Goal: Transaction & Acquisition: Purchase product/service

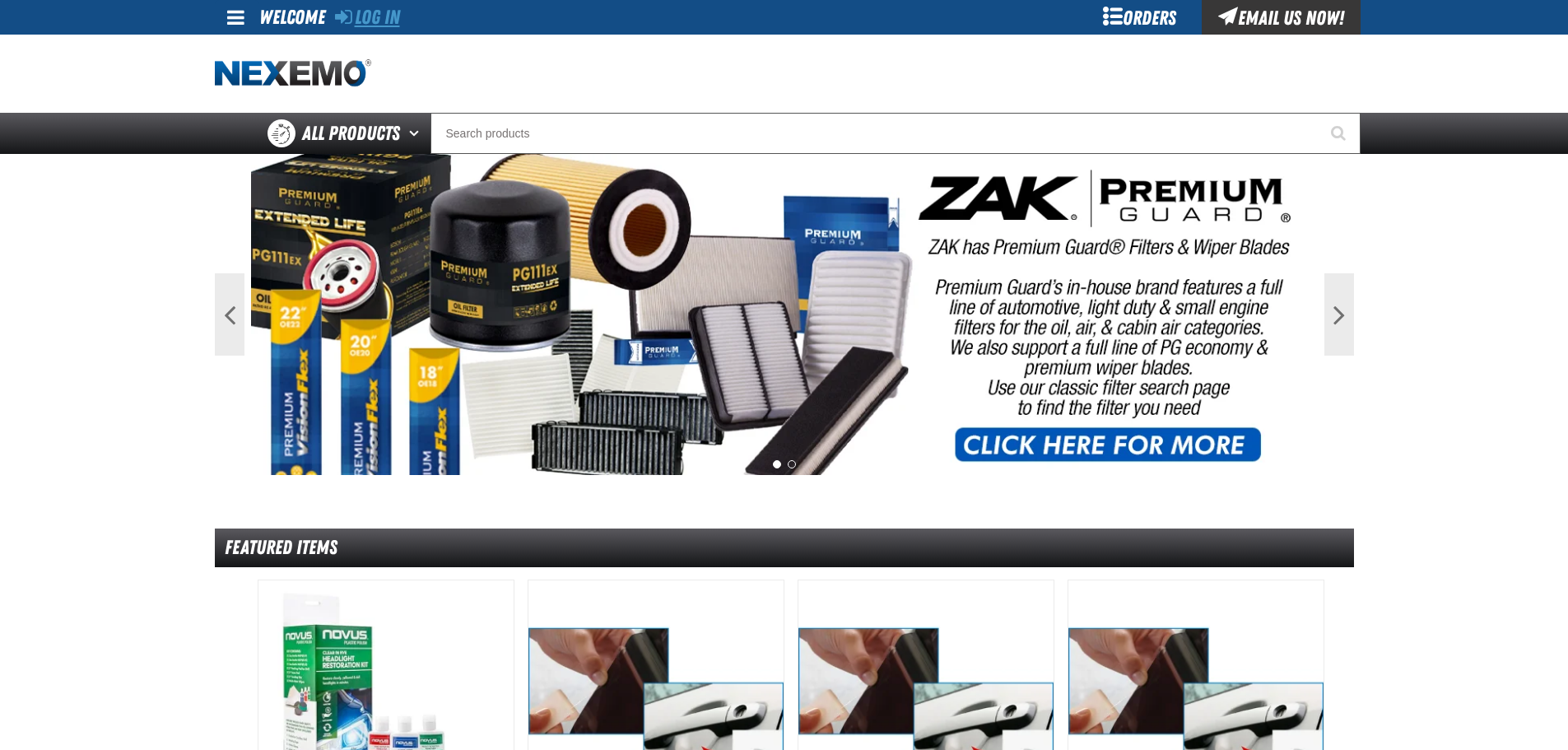
click at [395, 18] on link "Log In" at bounding box center [367, 17] width 65 height 23
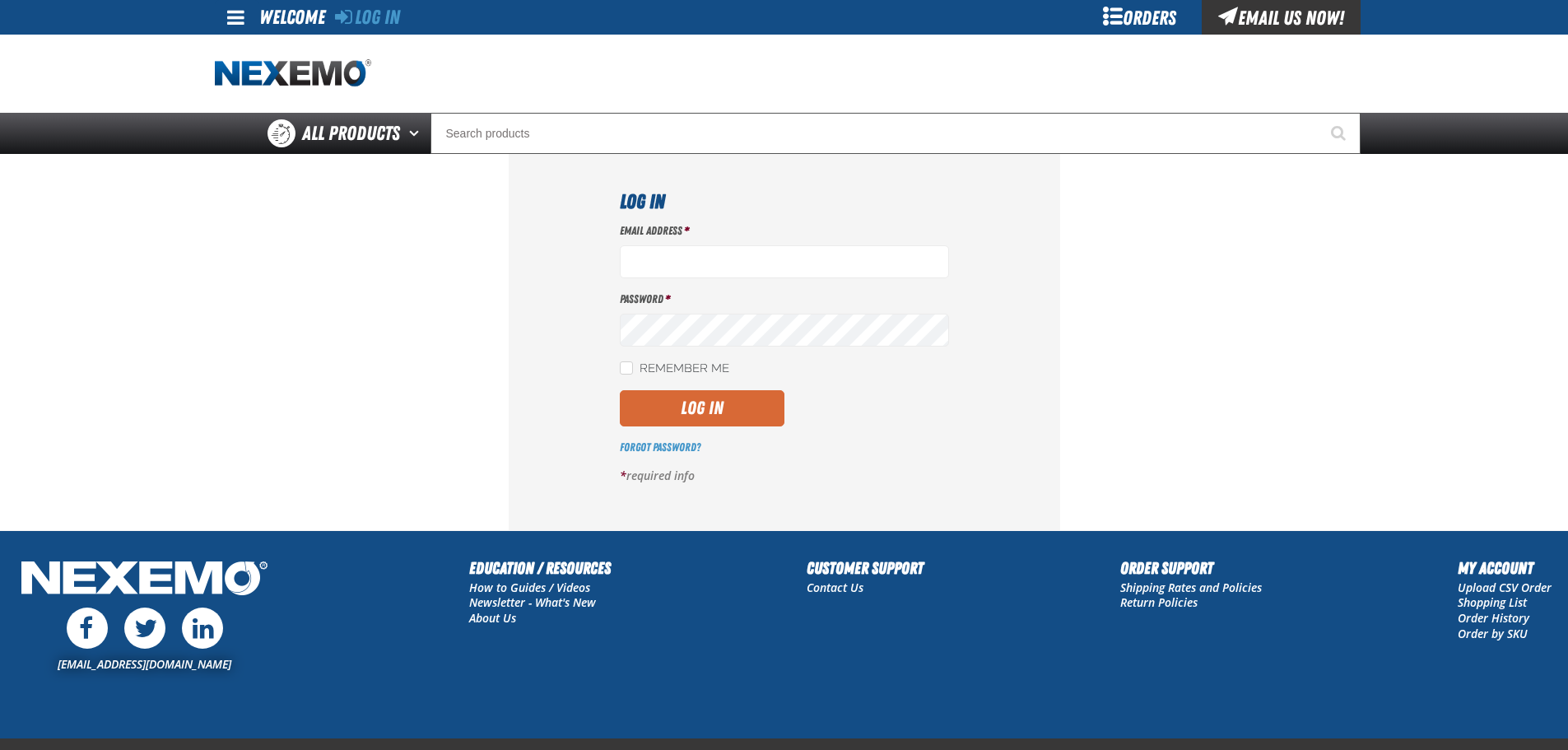
type input "bgambriel@vtaig.com"
click at [667, 412] on button "Log In" at bounding box center [702, 408] width 165 height 36
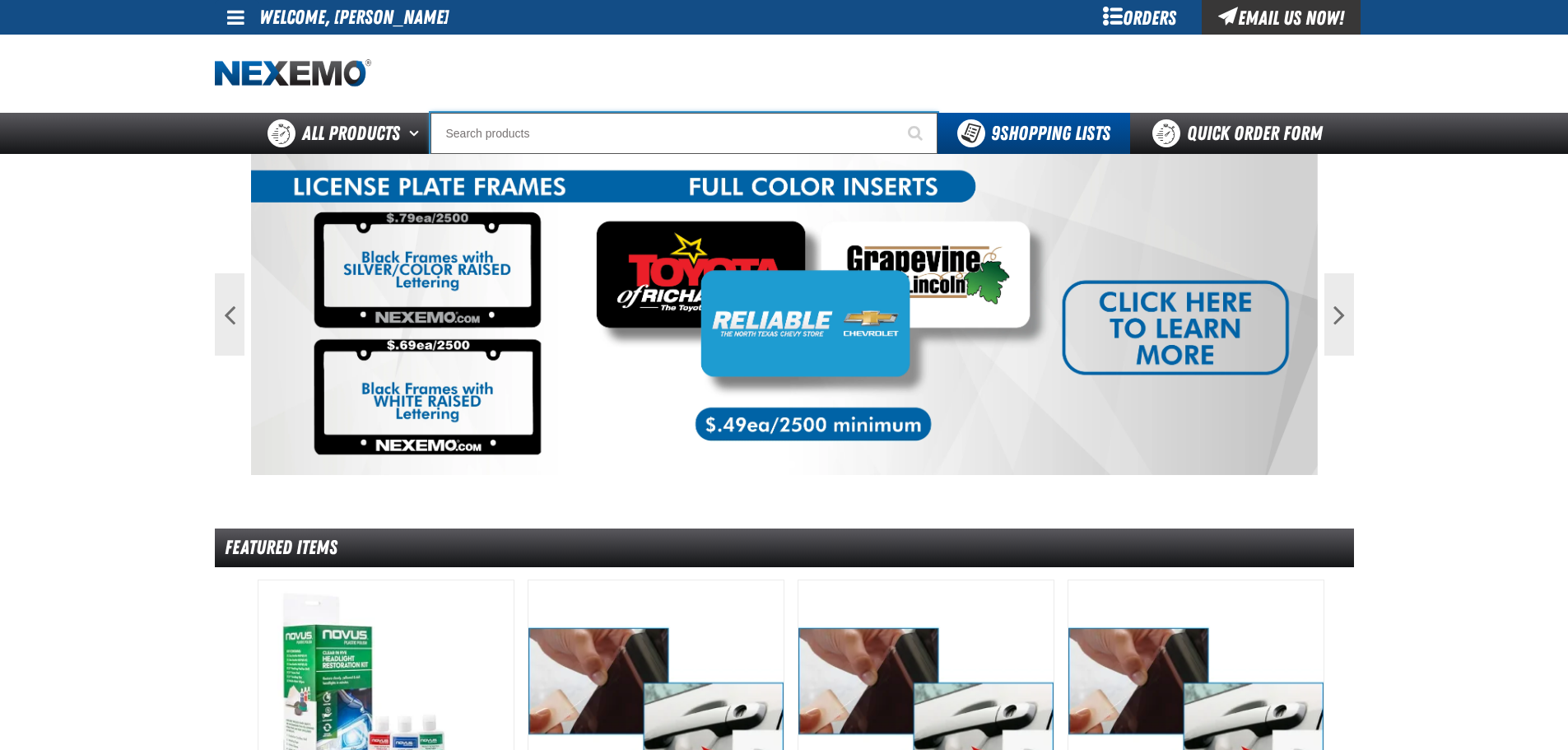
click at [528, 132] on input "Search" at bounding box center [684, 133] width 507 height 42
paste input "XPXRB3536-100"
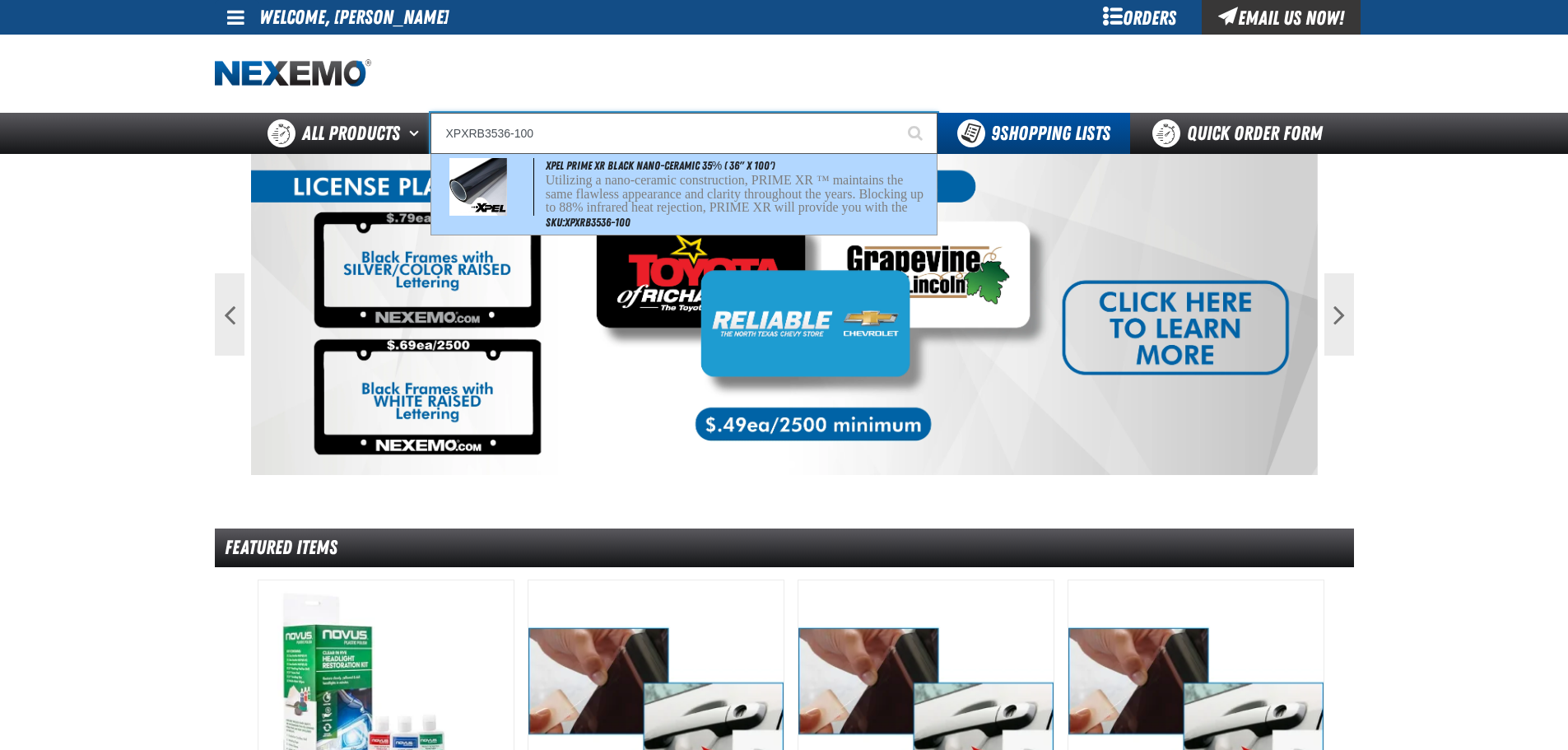
click at [656, 176] on p "Utilizing a nano-ceramic construction, PRIME XR ™ maintains the same flawless a…" at bounding box center [739, 209] width 388 height 70
type input "XPEL PRIME XR Black Nano-Ceramic 35% ( 36" x 100')"
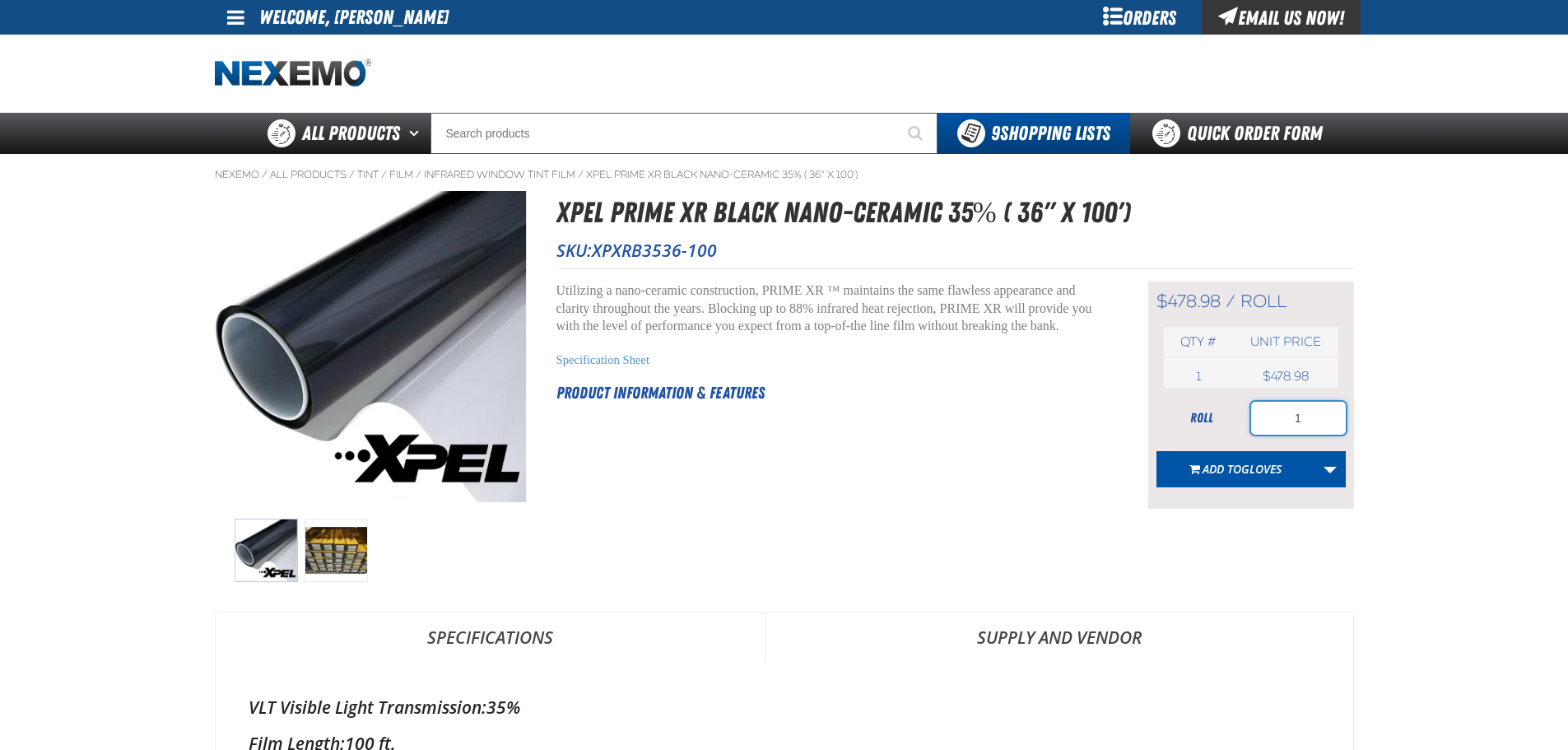
click at [1312, 425] on input "1" at bounding box center [1298, 418] width 95 height 33
click at [1323, 465] on link "More Actions" at bounding box center [1330, 469] width 31 height 36
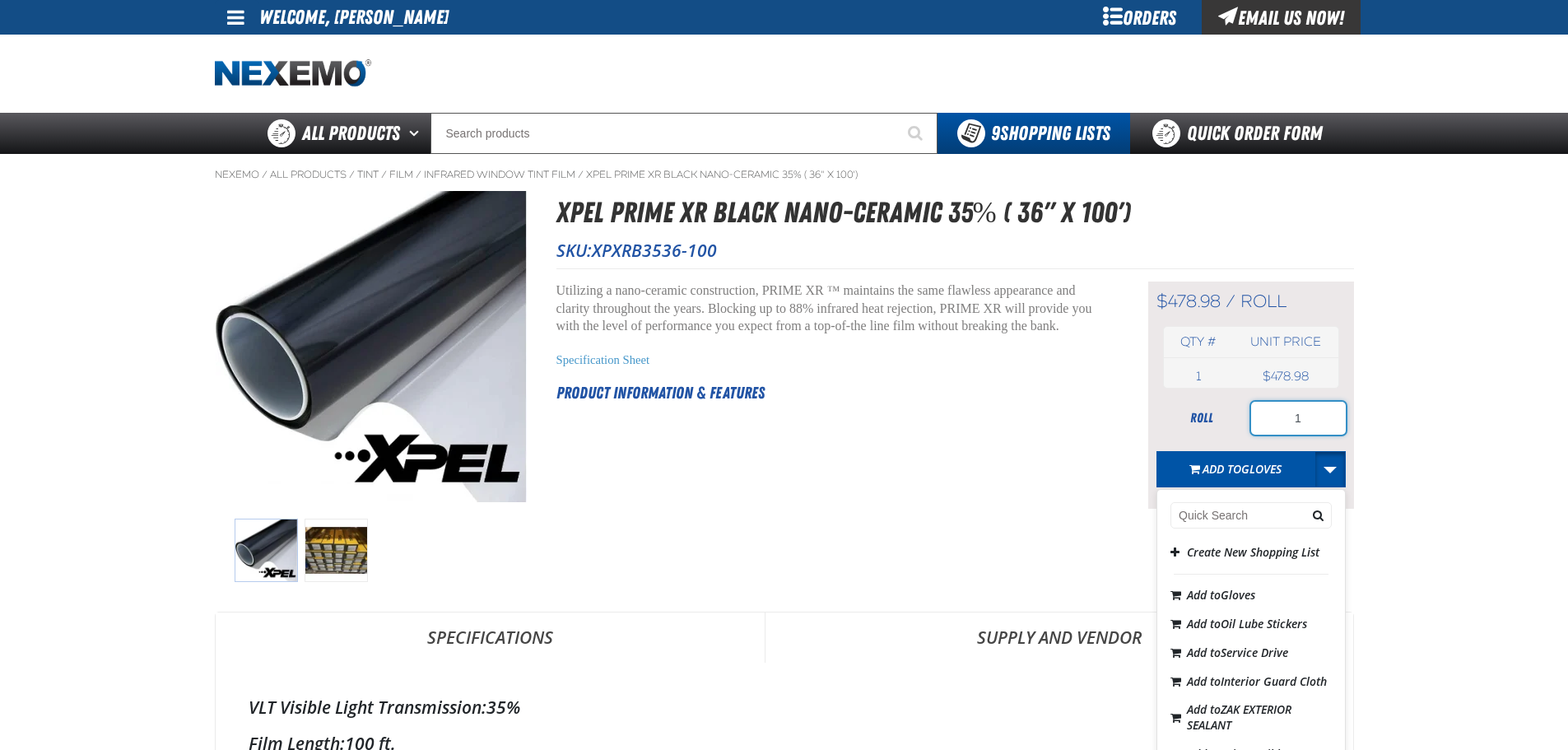
click at [1303, 417] on input "1" at bounding box center [1298, 418] width 95 height 33
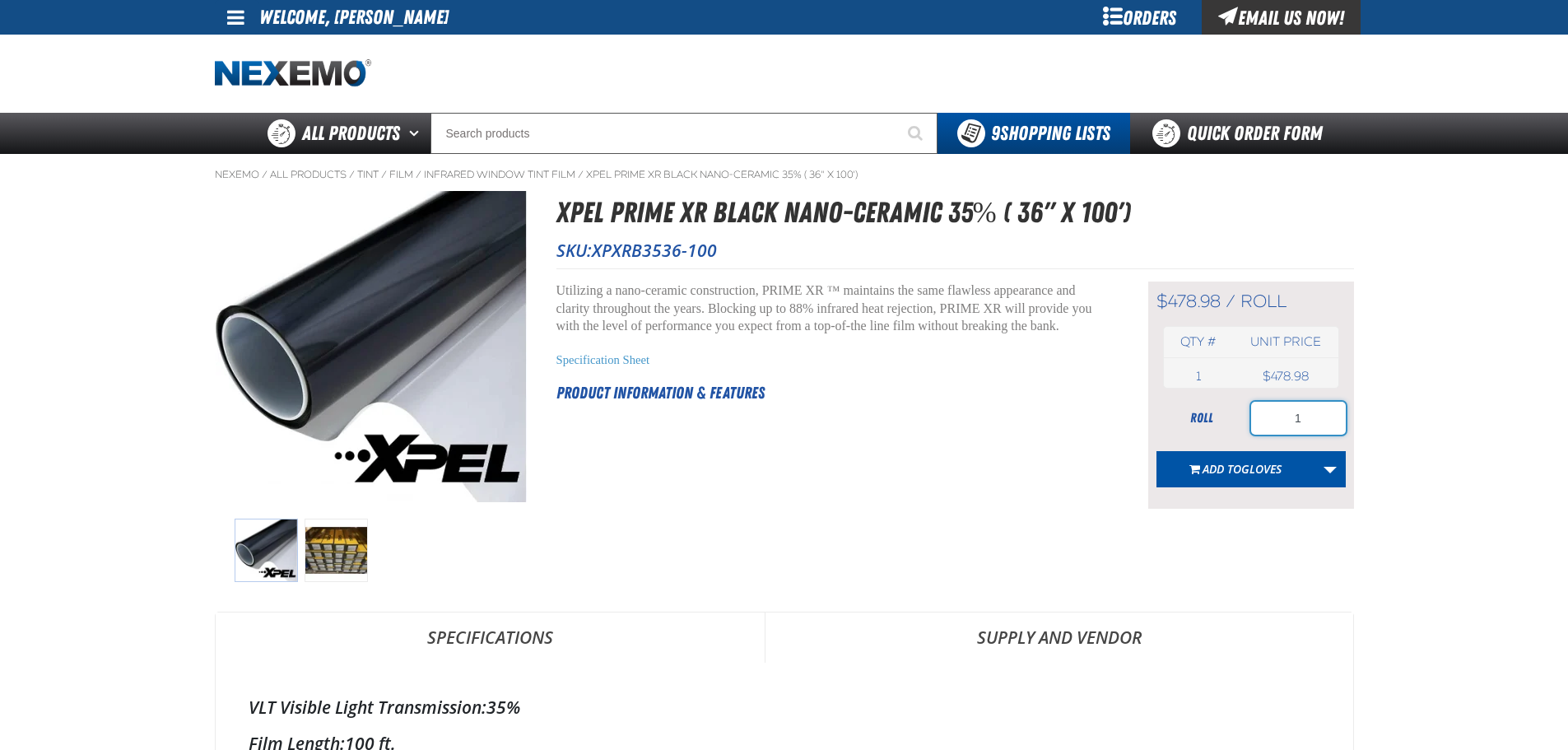
click at [1303, 417] on input "1" at bounding box center [1298, 418] width 95 height 33
type input "6"
type input "5"
click at [1337, 463] on link "More Actions" at bounding box center [1330, 469] width 31 height 36
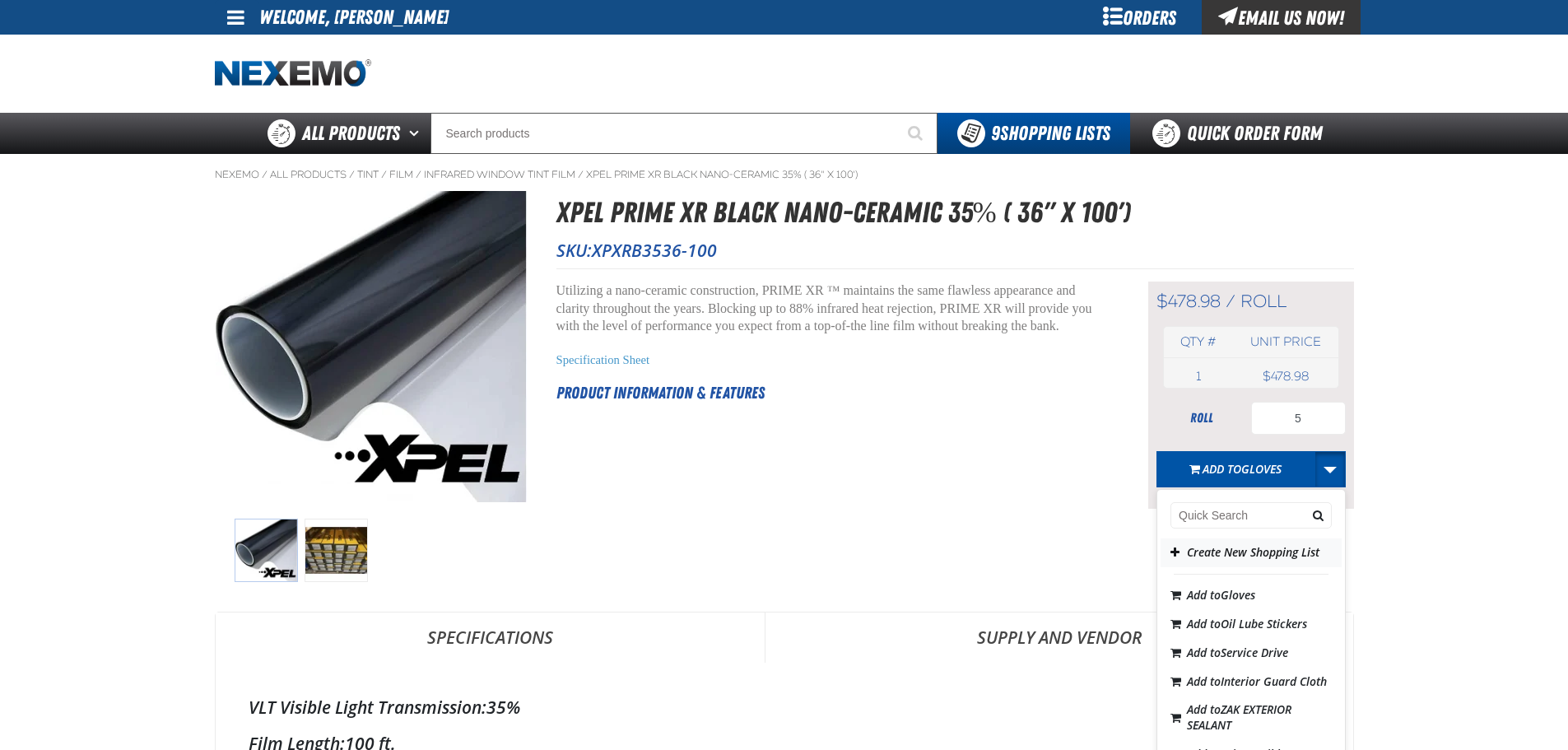
click at [1217, 547] on button "Create New Shopping List" at bounding box center [1251, 553] width 181 height 29
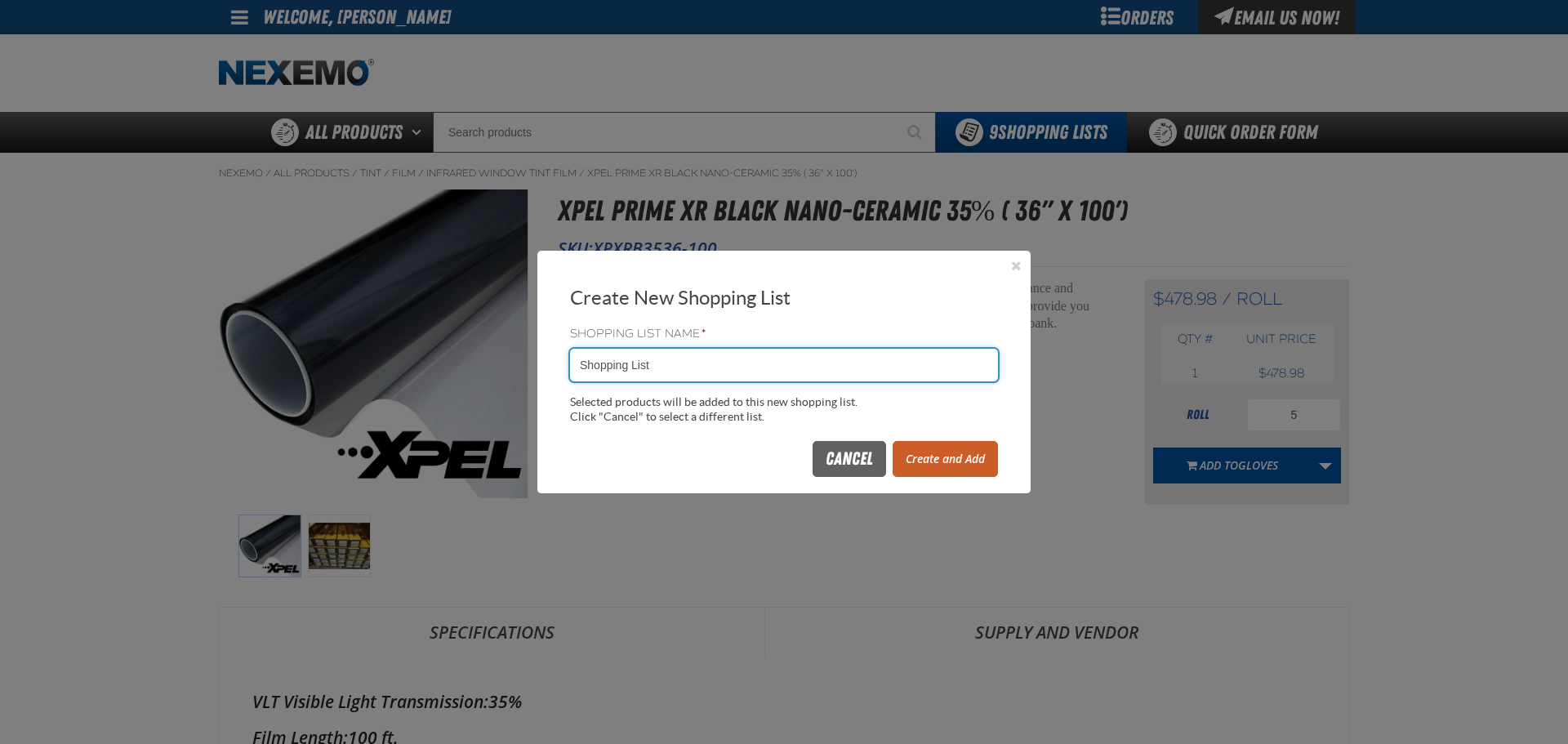
click at [795, 378] on input "Shopping List" at bounding box center [784, 364] width 428 height 33
type input "0903ZAK"
click at [948, 469] on button "Create and Add" at bounding box center [945, 459] width 105 height 36
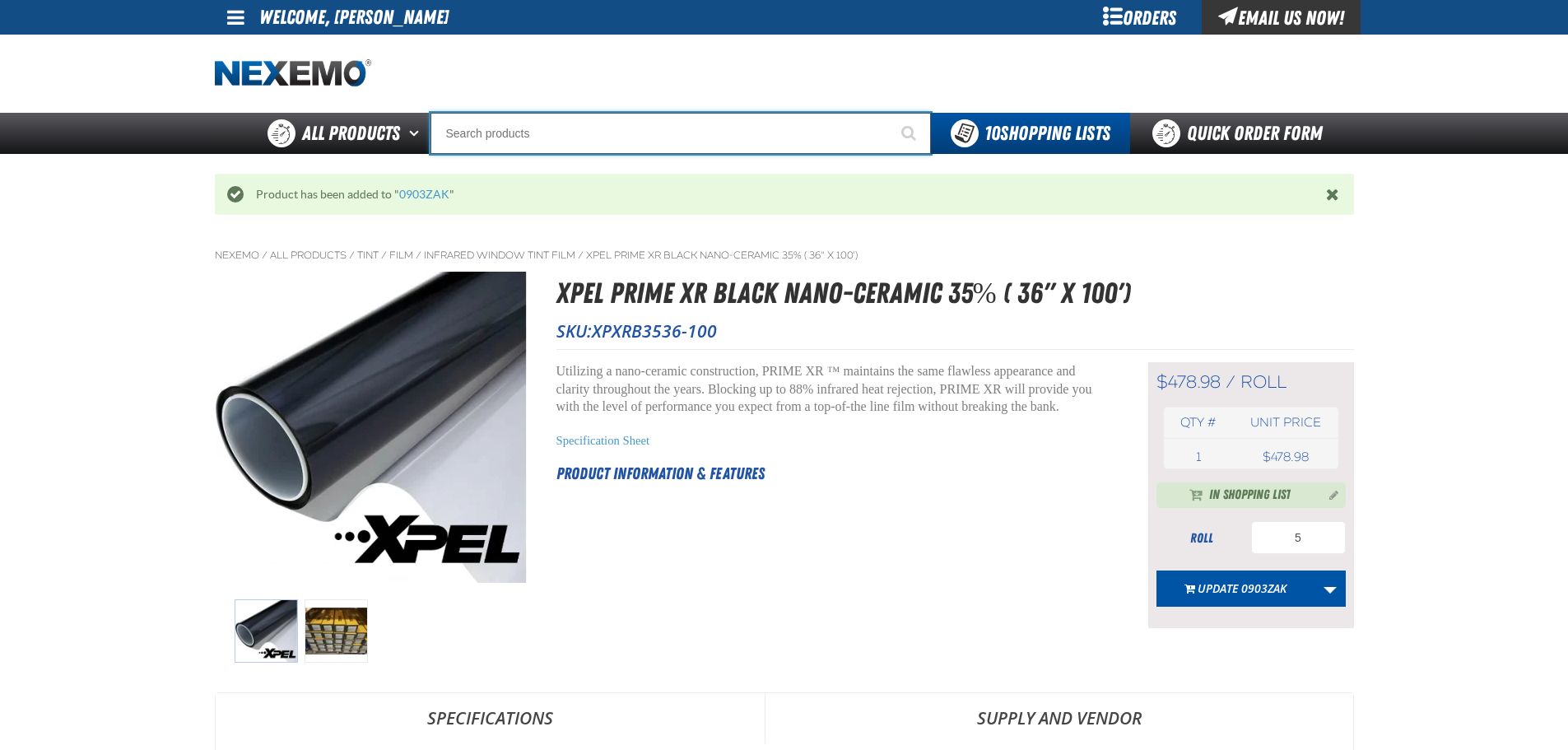
click at [599, 146] on input "Search" at bounding box center [681, 133] width 500 height 42
paste input "PWT-ST"
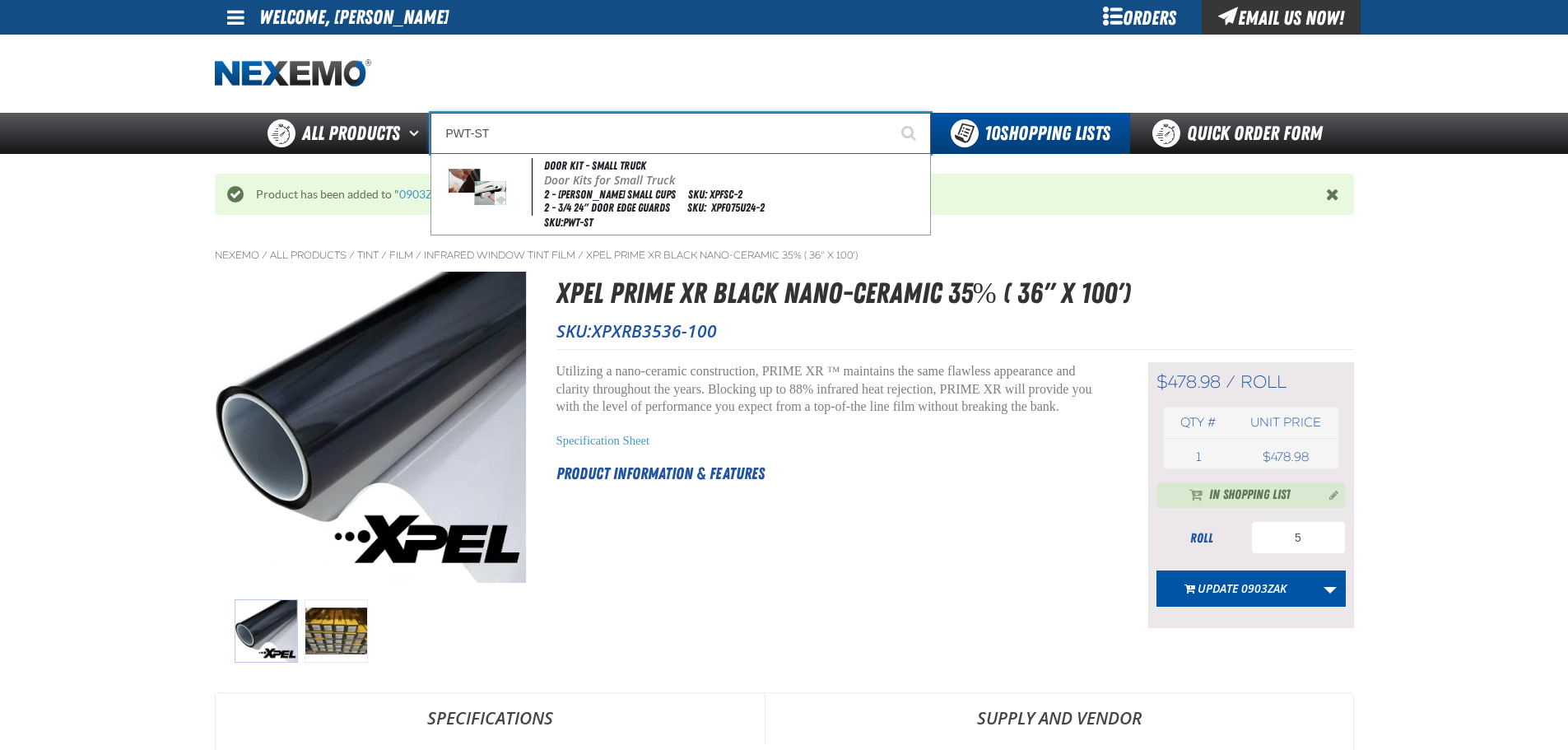
click at [586, 145] on input "PWT-ST" at bounding box center [681, 133] width 500 height 42
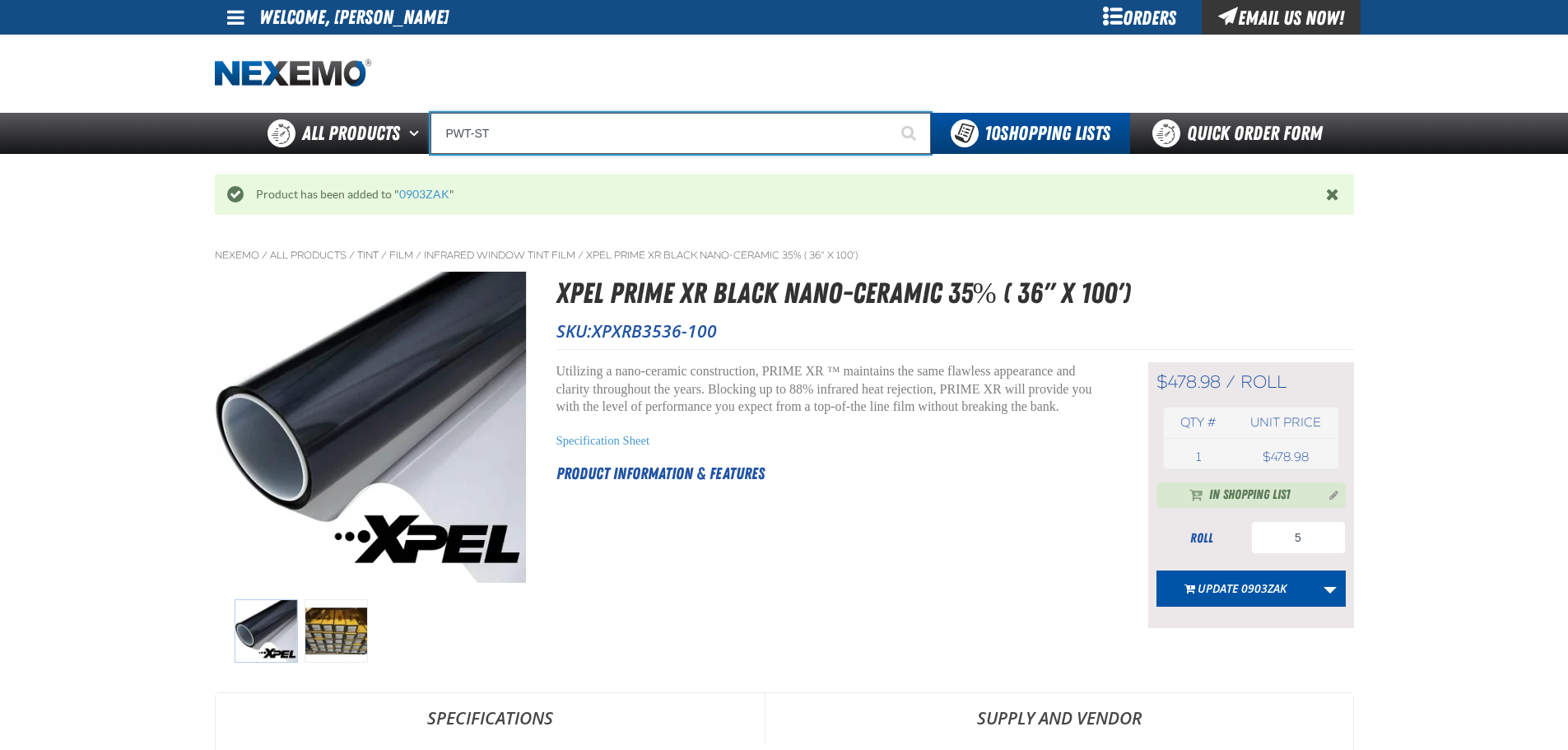
click at [525, 138] on input "PWT-ST" at bounding box center [681, 133] width 500 height 42
paste input "XP-TLPACK100"
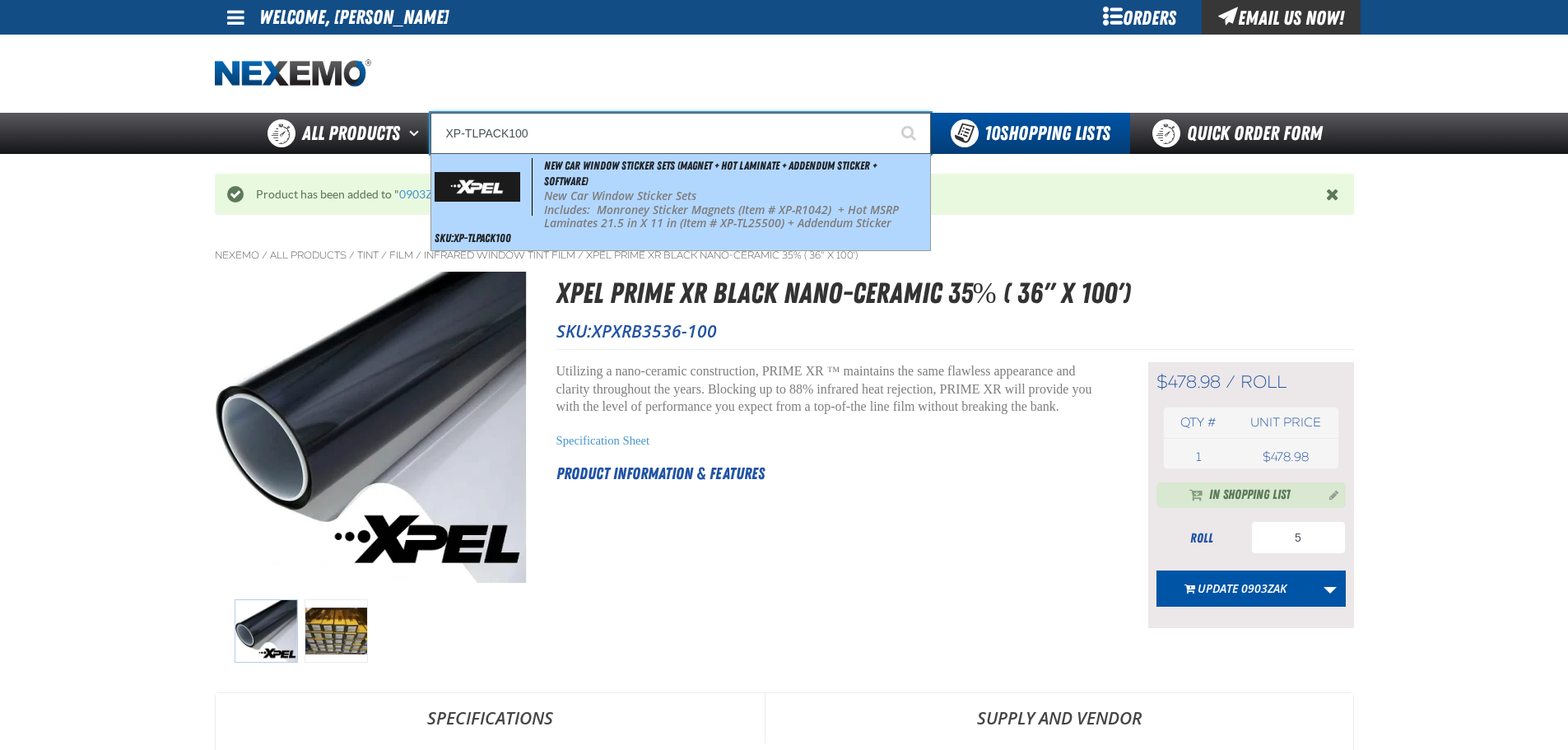
click at [727, 177] on div "New Car Window Sticker Sets (Magnet + Hot Laminate + Addendum Sticker + Softwar…" at bounding box center [681, 202] width 499 height 97
type input "New Car Window Sticker Sets (Magnet + Hot Laminate + Addendum Sticker + Softwar…"
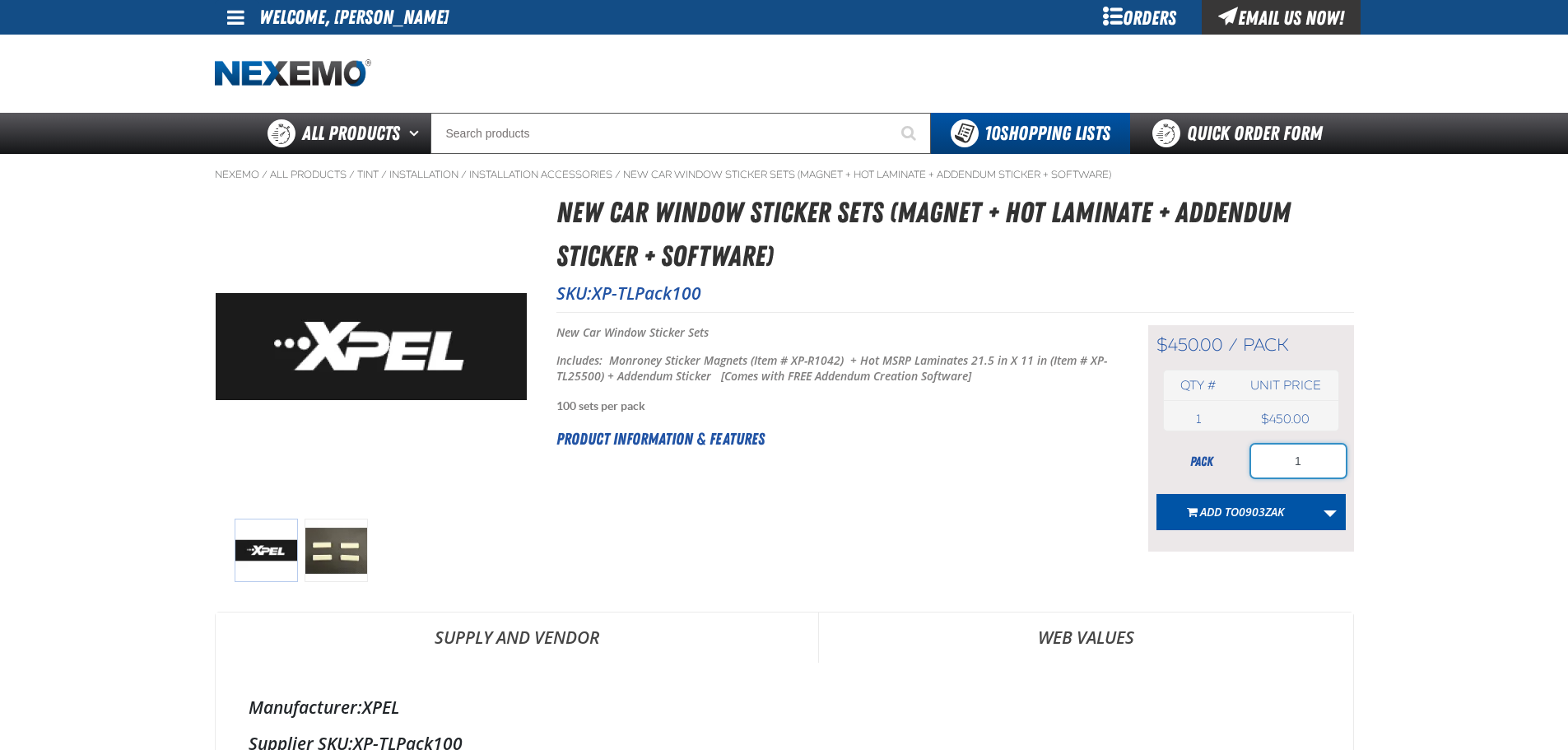
click at [1299, 464] on input "1" at bounding box center [1298, 461] width 95 height 33
type input "100"
click at [1243, 515] on span "0903ZAK" at bounding box center [1261, 512] width 45 height 15
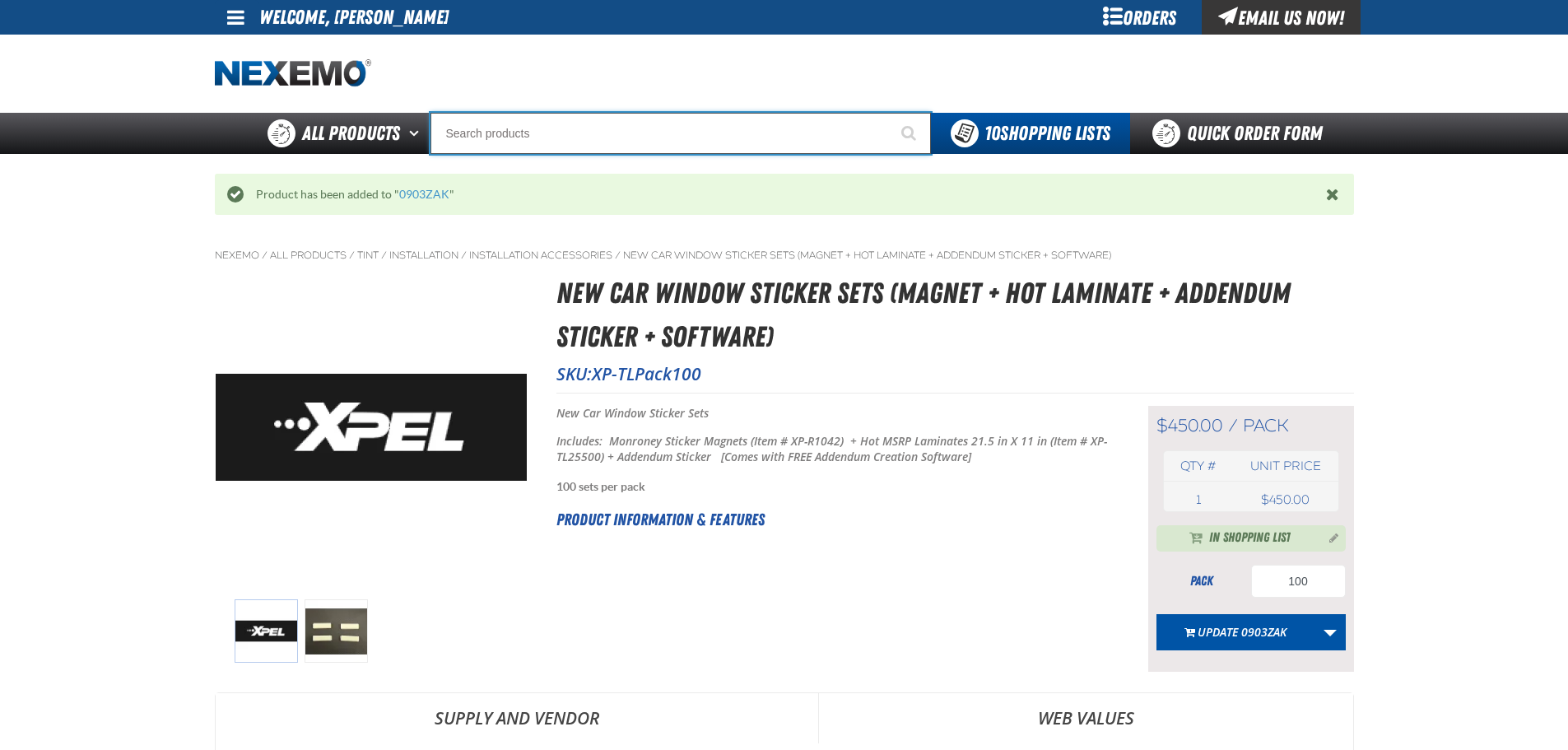
click at [587, 148] on input "Search" at bounding box center [681, 133] width 500 height 42
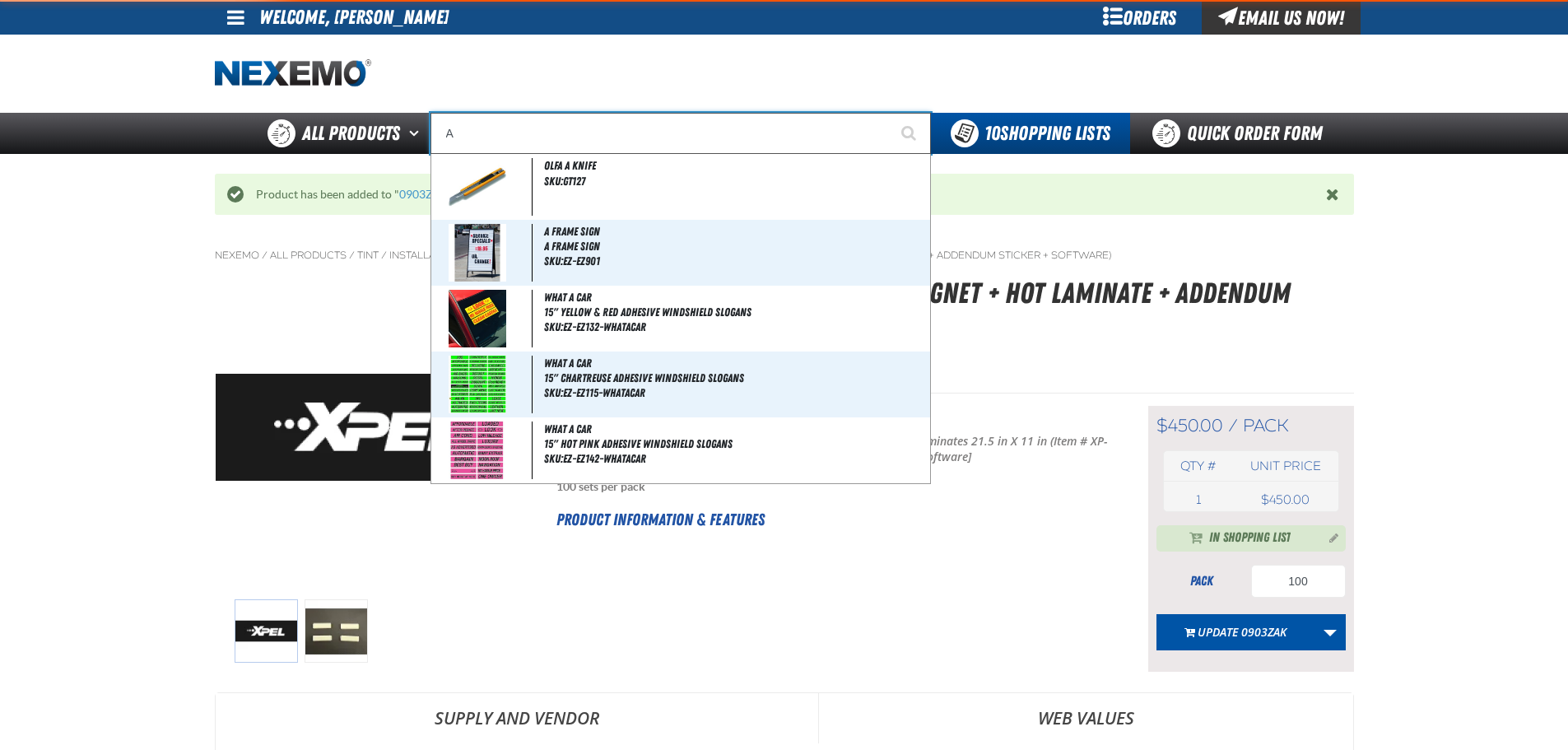
type input "AC"
type input "AC Power Booster - ZAK Products"
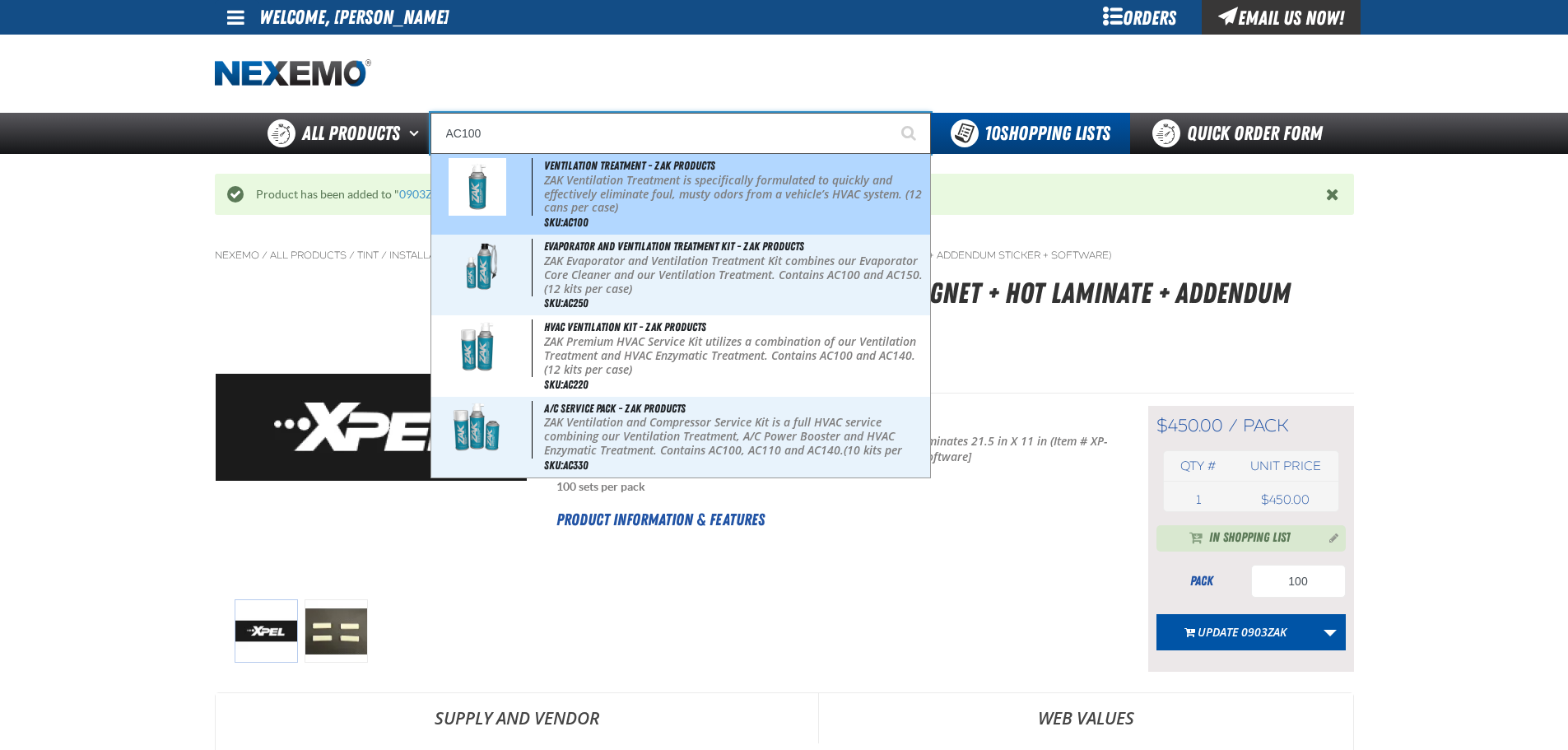
click at [660, 178] on p "ZAK Ventilation Treatment is specifically formulated to quickly and effectively…" at bounding box center [735, 194] width 382 height 42
type input "Ventilation Treatment - ZAK Products"
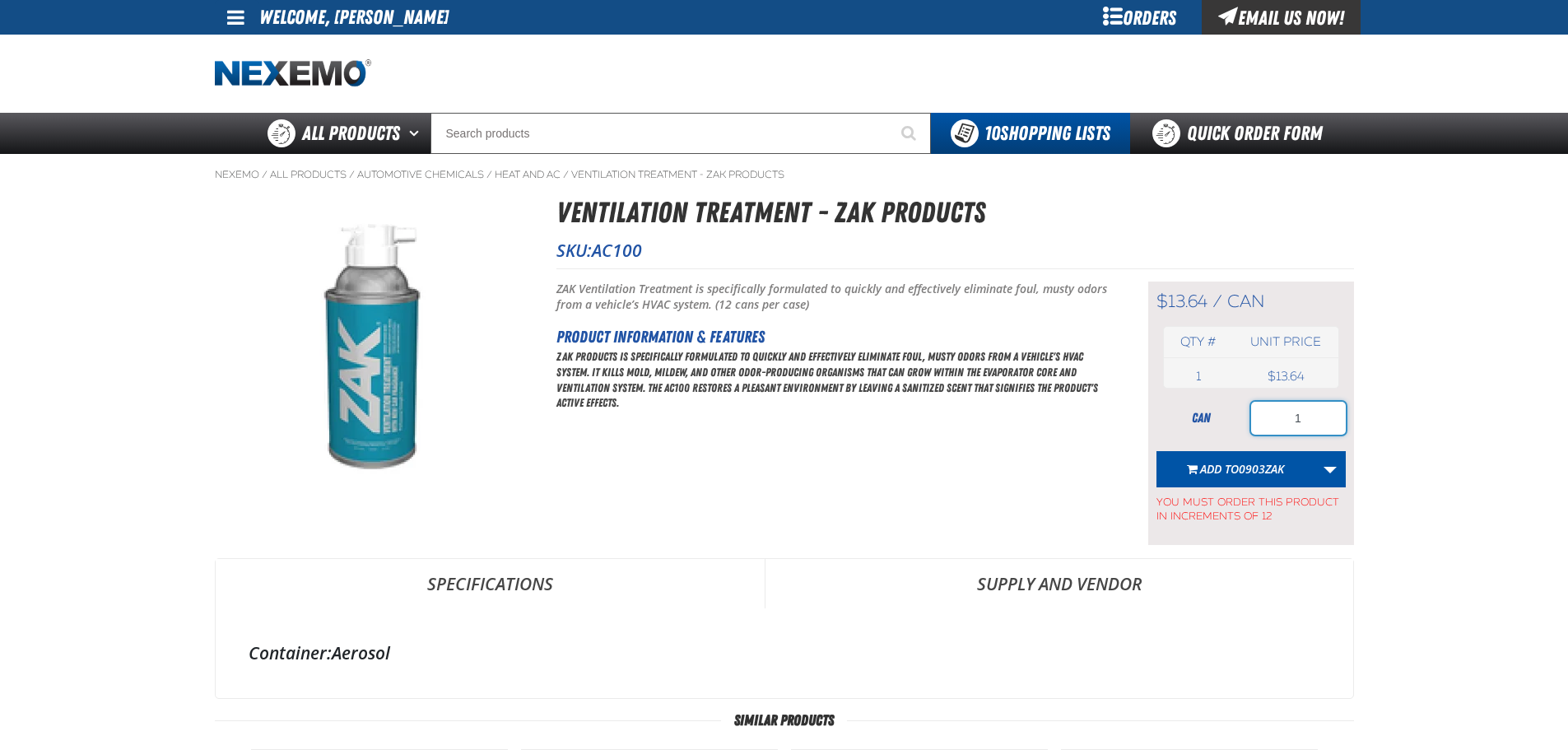
click at [1290, 413] on input "1" at bounding box center [1298, 418] width 95 height 33
type input "108"
click at [1235, 462] on span "Add to 0903ZAK" at bounding box center [1242, 468] width 84 height 15
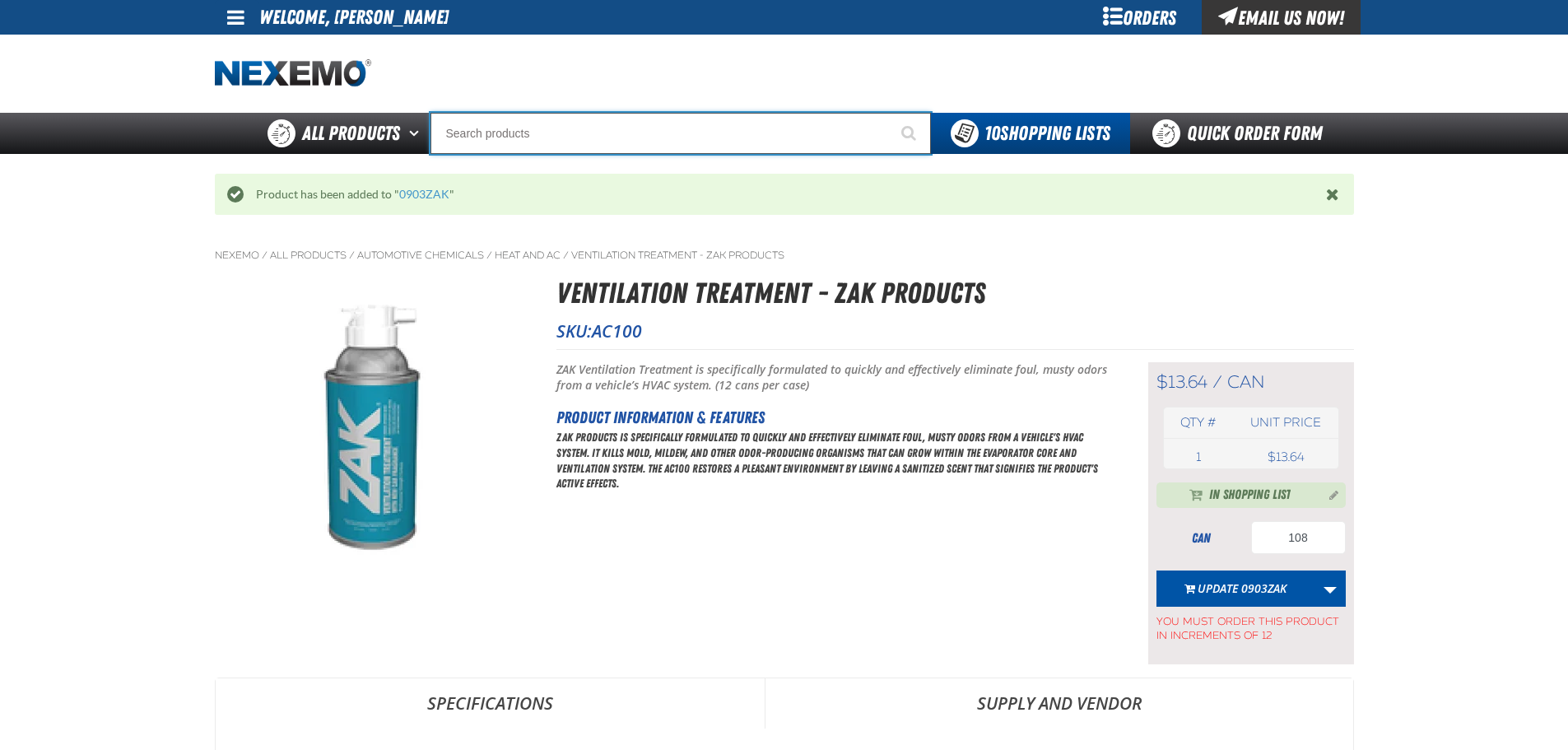
click at [519, 122] on input "Search" at bounding box center [681, 133] width 500 height 42
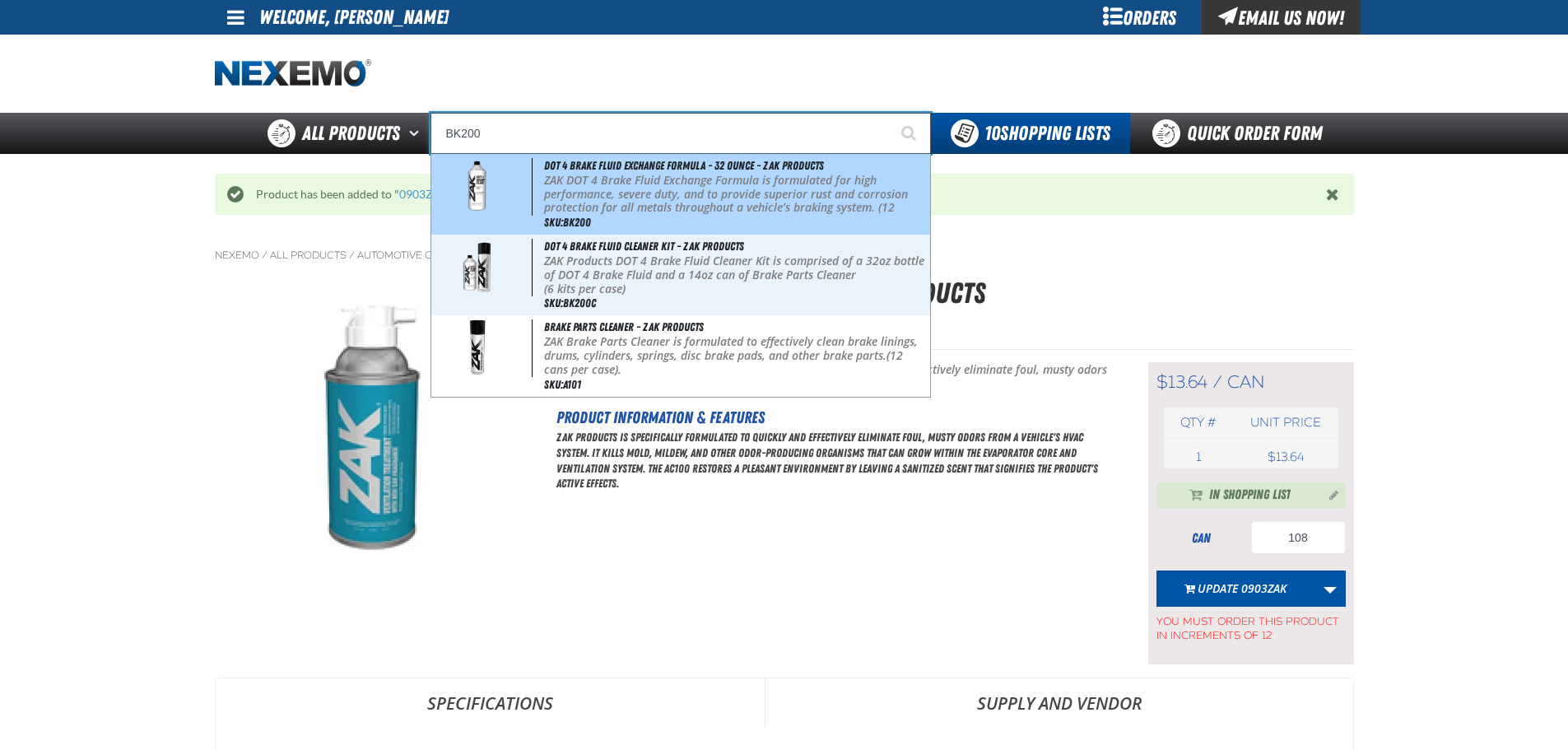
click at [684, 193] on p "ZAK DOT 4 Brake Fluid Exchange Formula is formulated for high performance, seve…" at bounding box center [735, 201] width 382 height 55
type input "DOT 4 Brake Fluid Exchange Formula - 32 Ounce - ZAK Products"
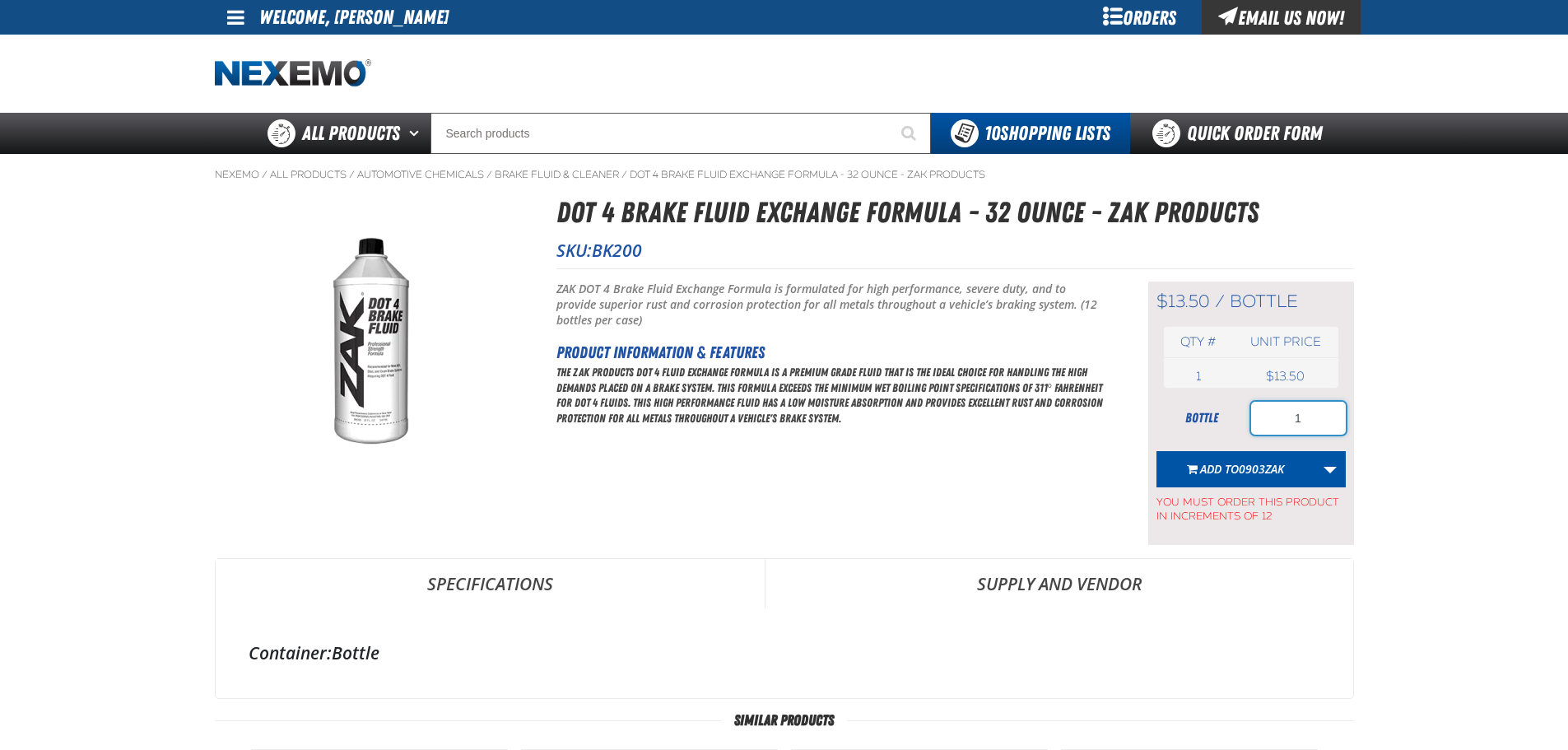
click at [1310, 417] on input "1" at bounding box center [1298, 418] width 95 height 33
type input "48"
click at [1249, 466] on span "0903ZAK" at bounding box center [1261, 468] width 45 height 15
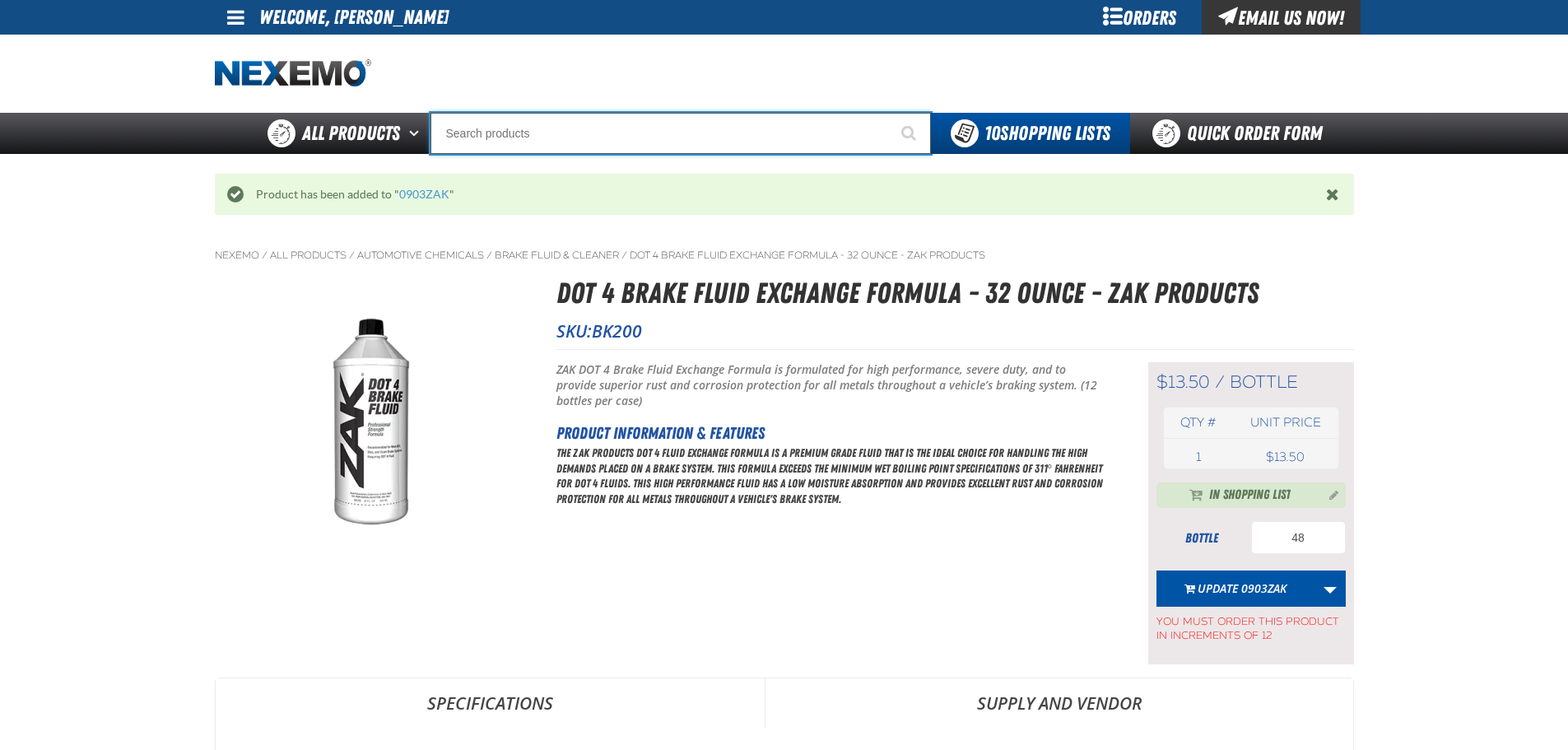
click at [600, 143] on input "Search" at bounding box center [681, 133] width 500 height 42
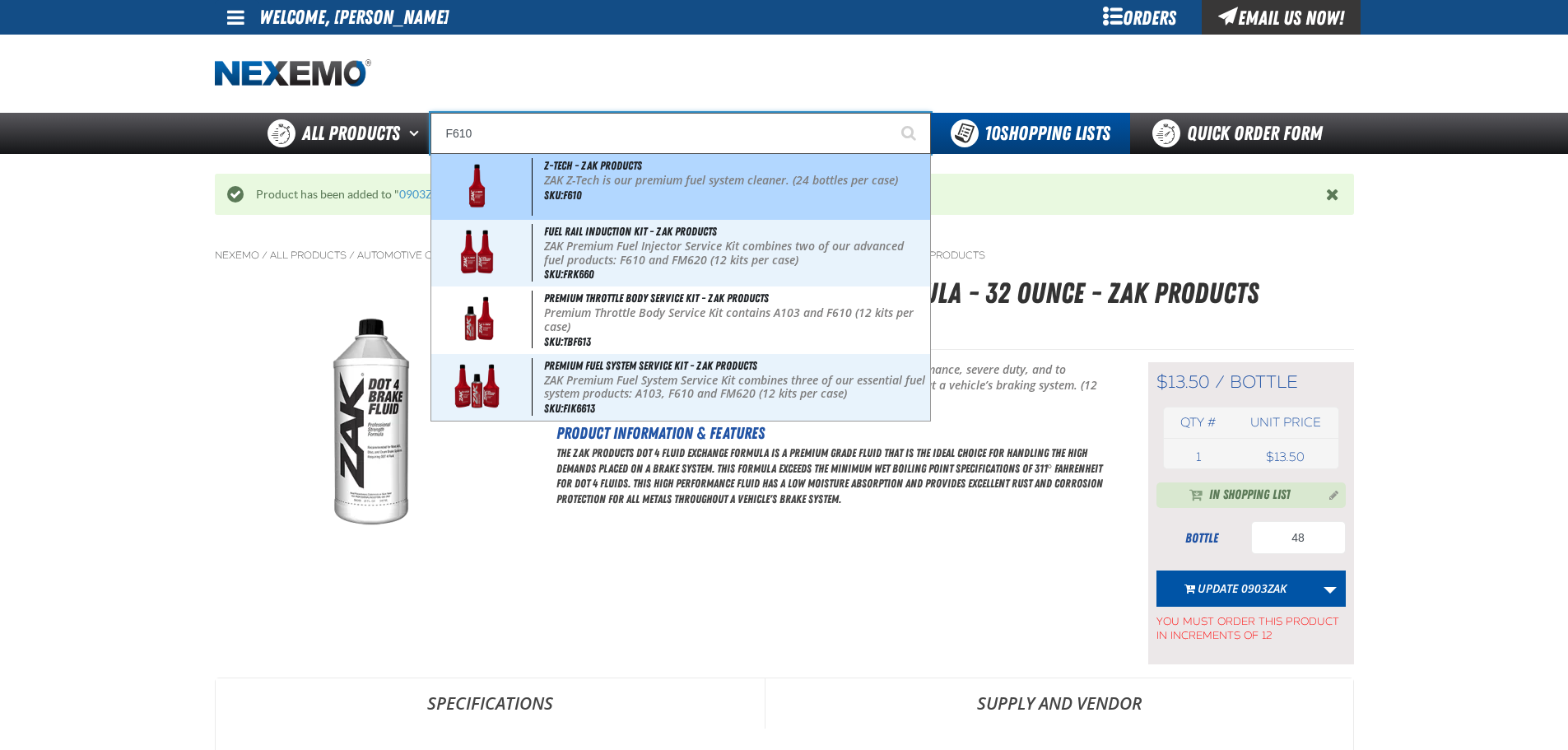
click at [620, 182] on p "ZAK Z-Tech is our premium fuel system cleaner. (24 bottles per case)" at bounding box center [735, 181] width 382 height 14
type input "Z-Tech - ZAK Products"
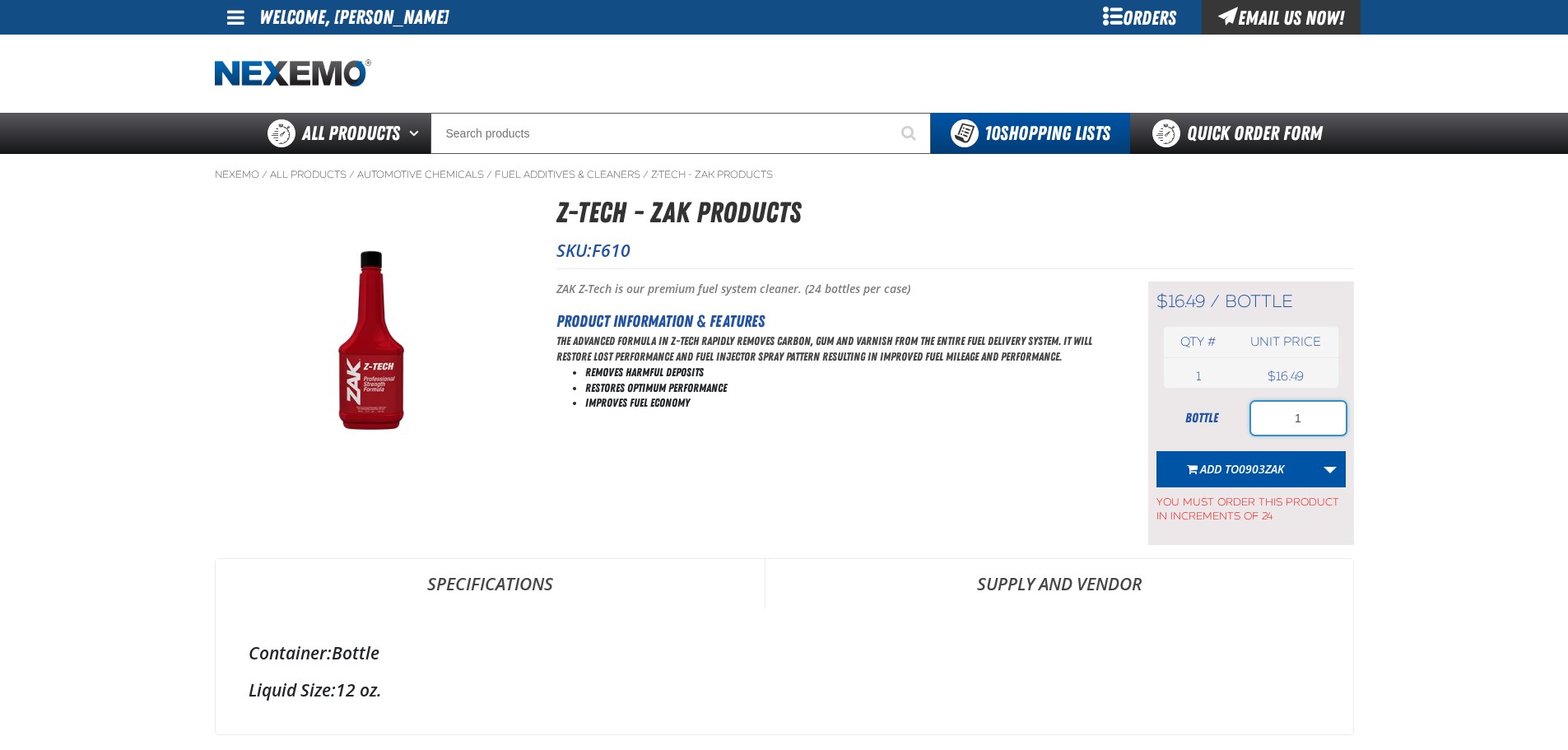
click at [1320, 411] on input "1" at bounding box center [1298, 418] width 95 height 33
type input "312"
click at [1240, 469] on span "0903ZAK" at bounding box center [1261, 468] width 45 height 15
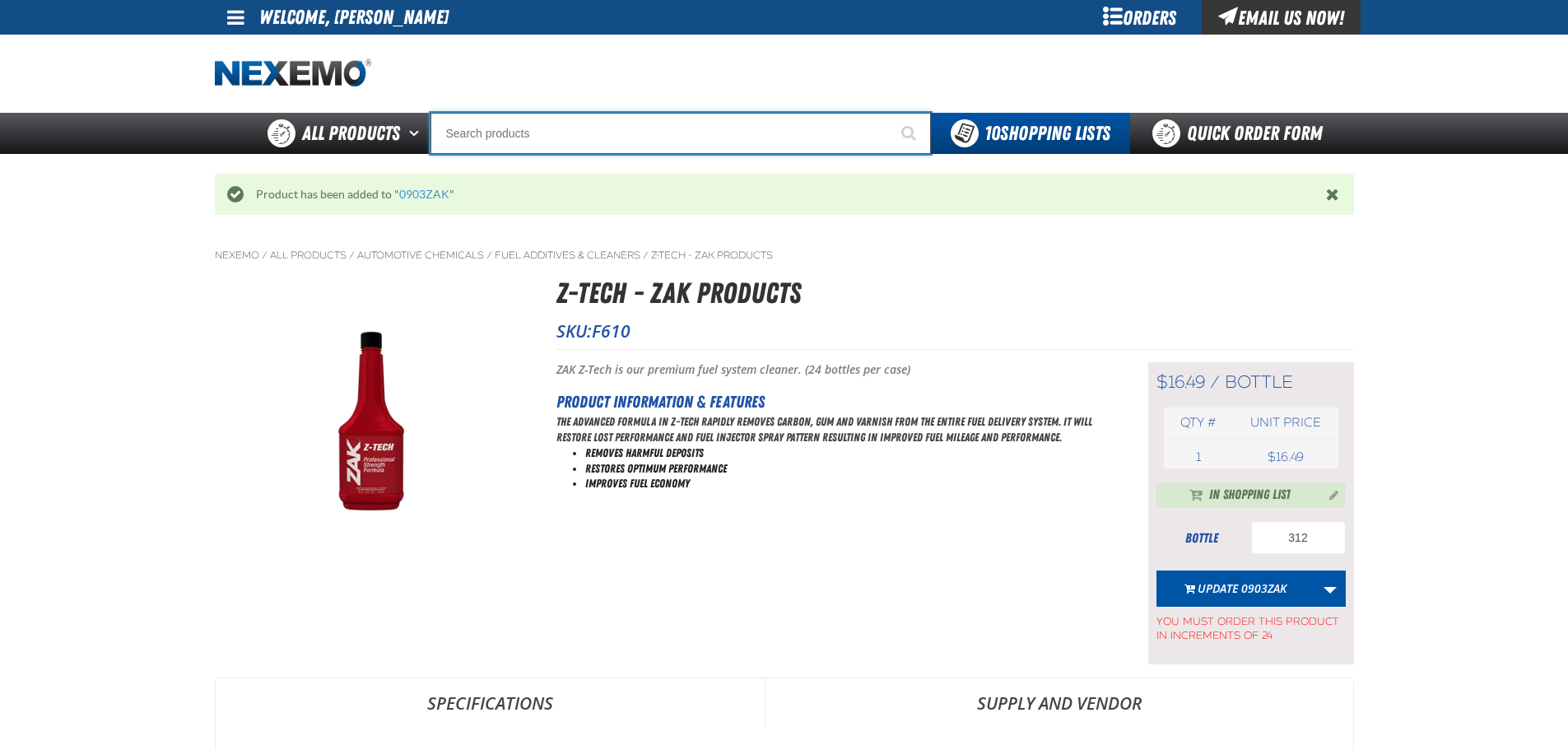
click at [572, 136] on input "Search" at bounding box center [681, 133] width 500 height 42
type input "R"
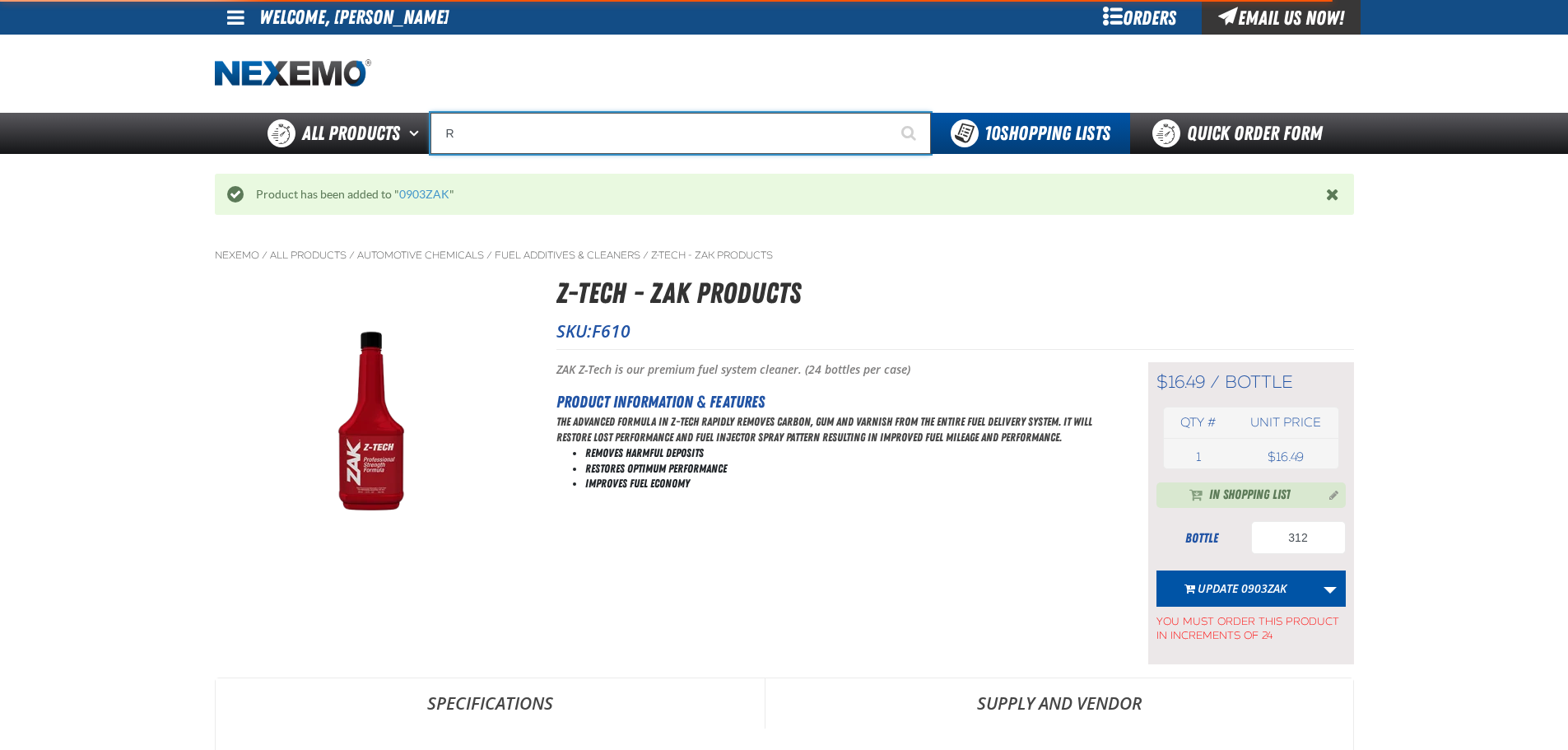
type input "ROADSIDE R"
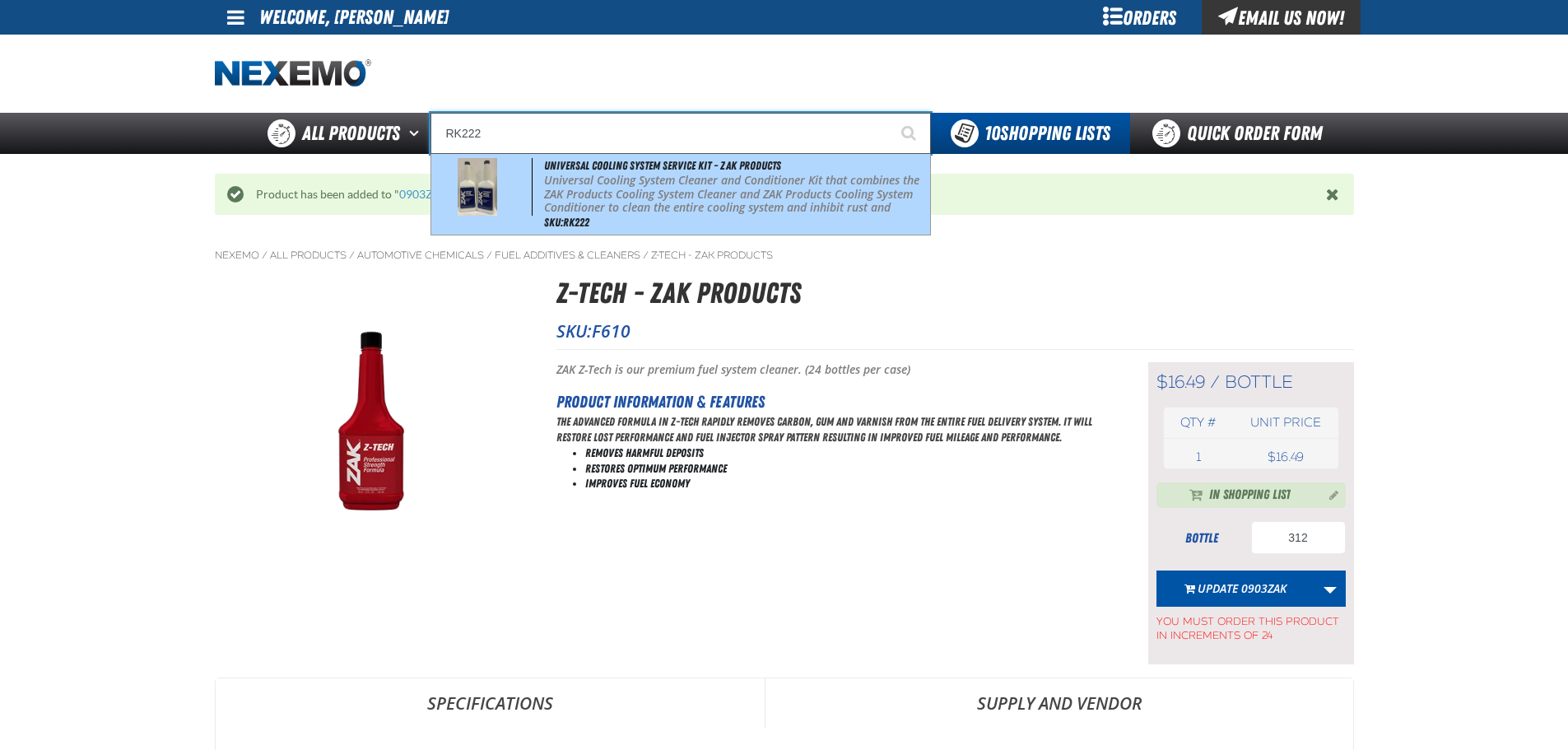
click at [619, 182] on p "Universal Cooling System Cleaner and Conditioner Kit that combines the ZAK Prod…" at bounding box center [735, 201] width 382 height 55
type input "Universal Cooling System Service Kit - ZAK Products"
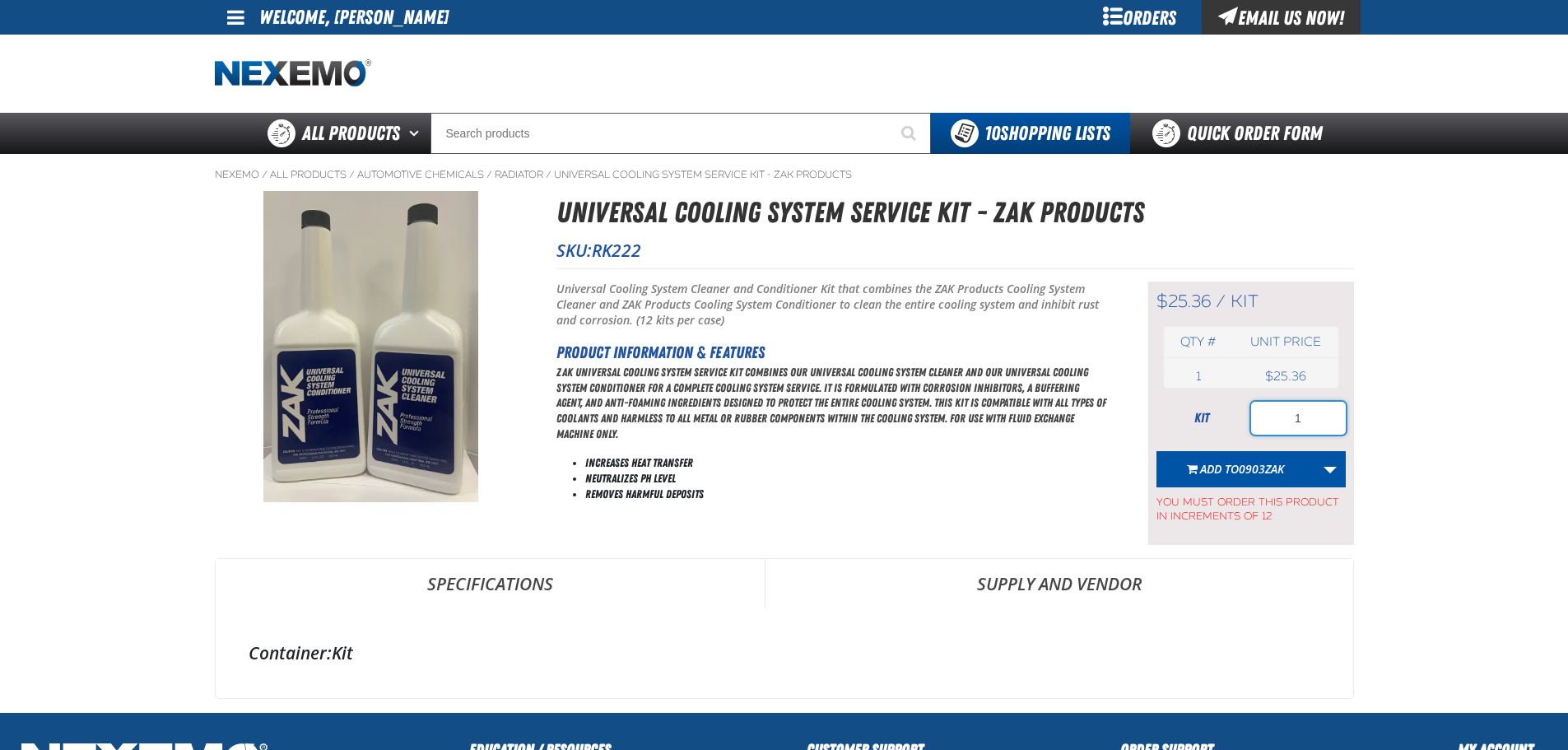
click at [1306, 421] on input "1" at bounding box center [1298, 418] width 95 height 33
type input "12"
click at [1230, 476] on span "Add to 0903ZAK" at bounding box center [1242, 468] width 84 height 15
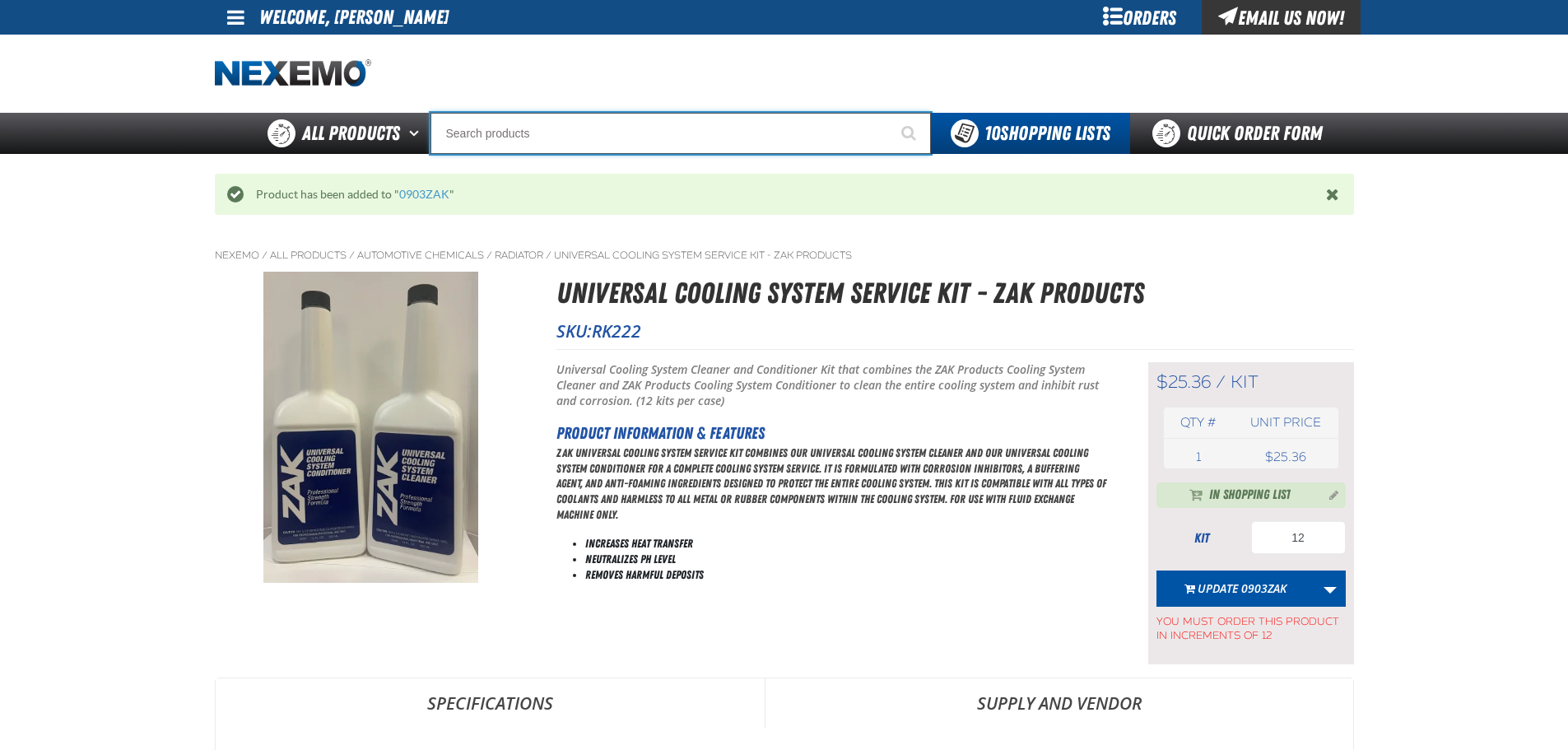
click at [501, 129] on input "Search" at bounding box center [681, 133] width 500 height 42
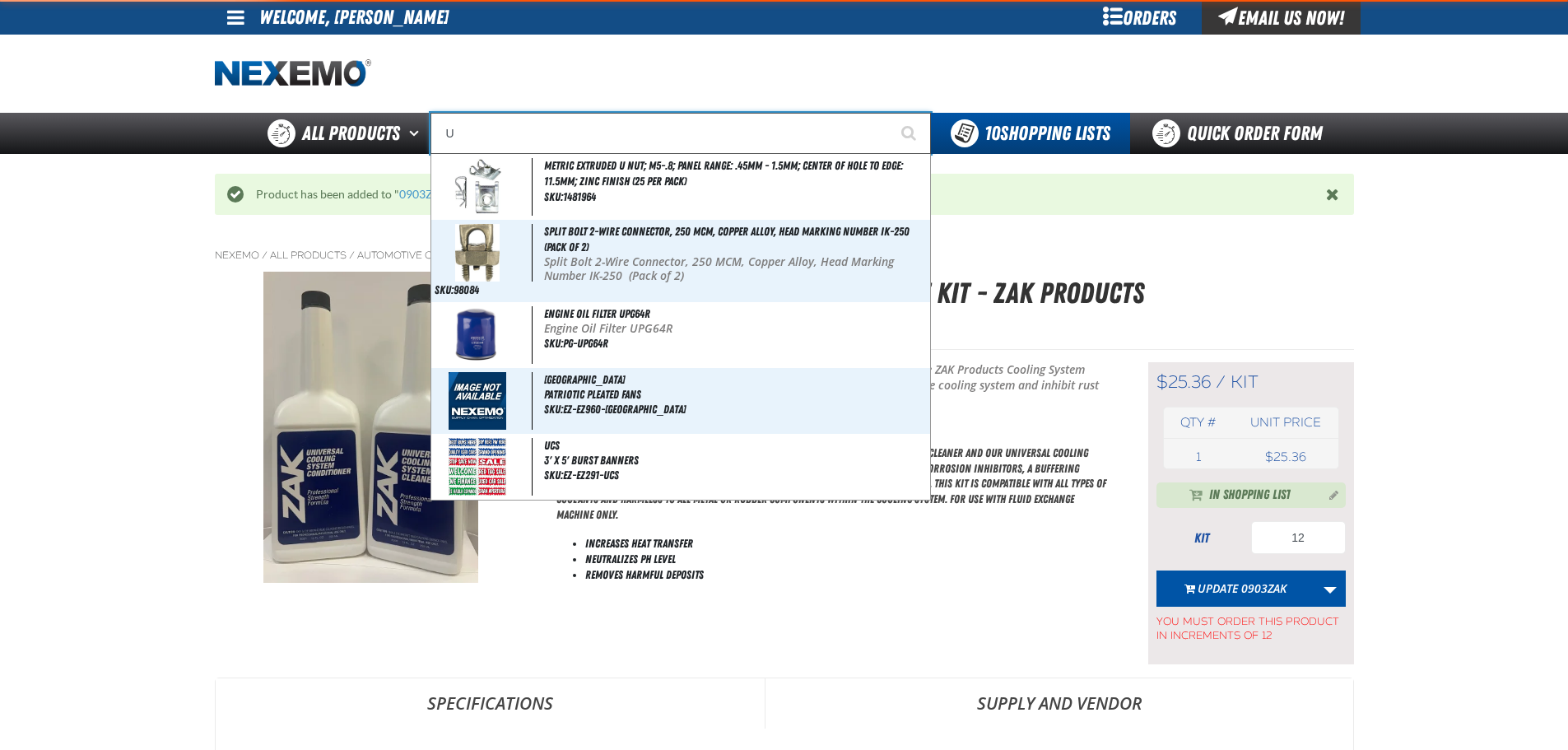
type input "UC"
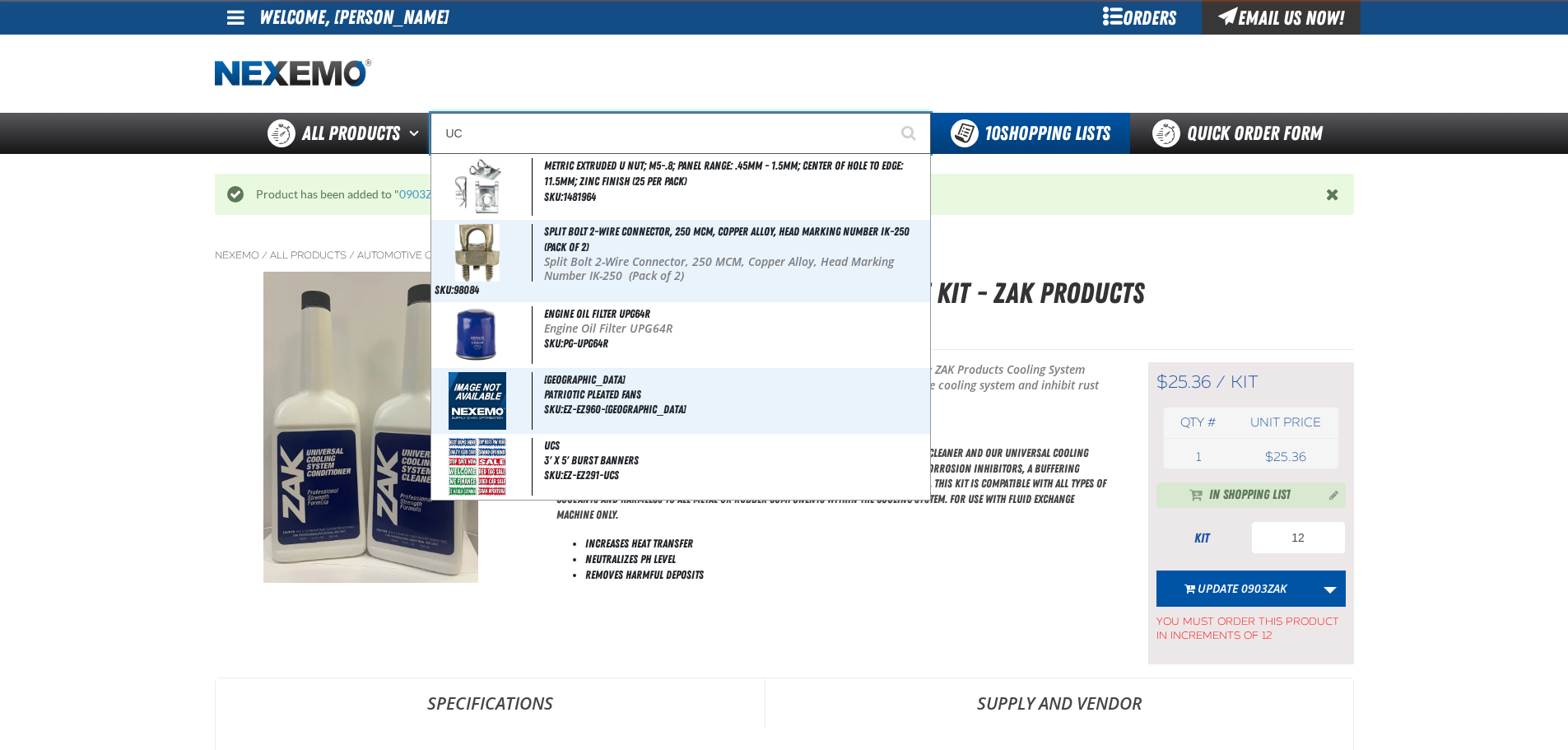
type input "UC RED"
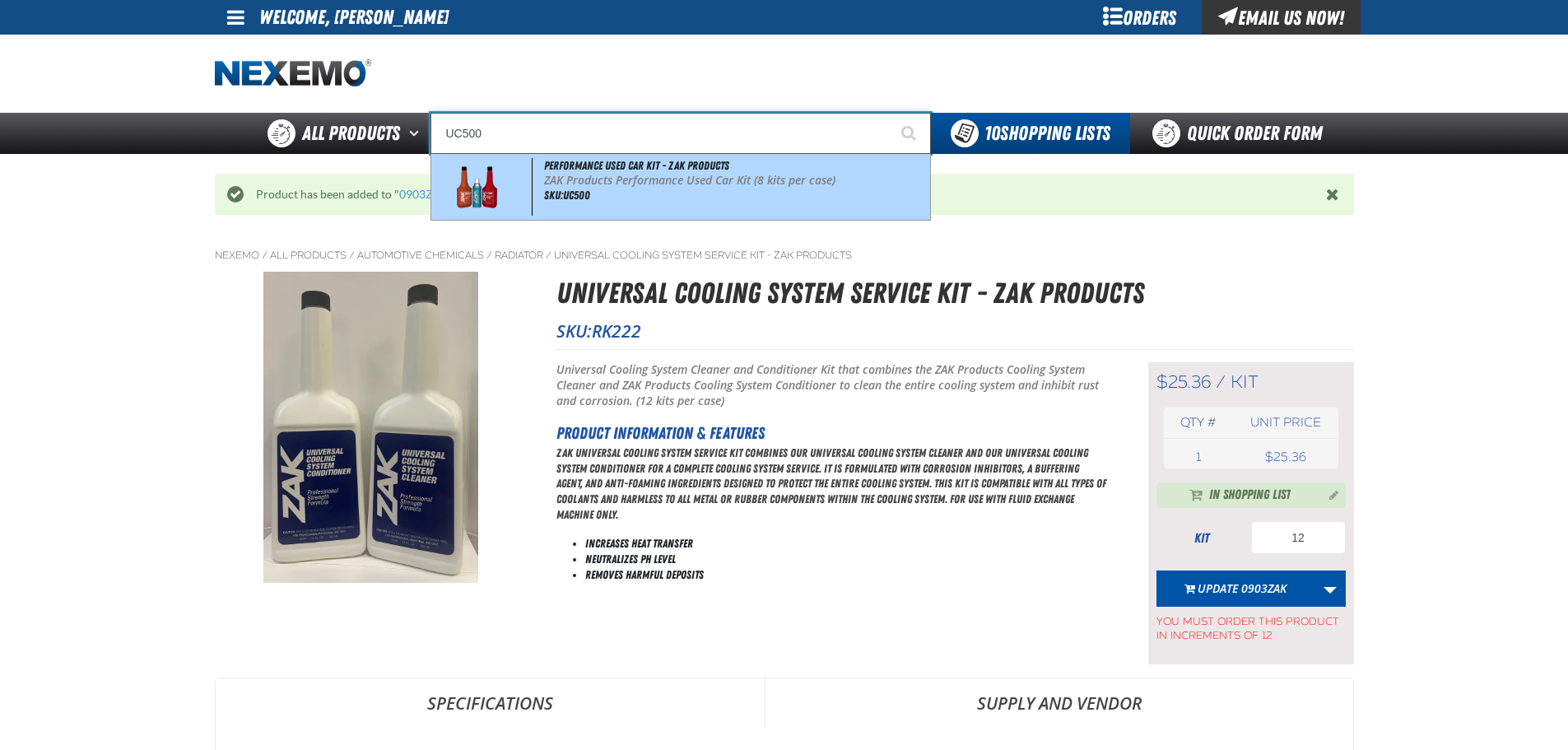
click at [634, 197] on div "Performance Used Car Kit - ZAK Products ZAK Products Performance Used Car Kit (…" at bounding box center [681, 187] width 499 height 66
type input "Performance Used Car Kit - ZAK Products"
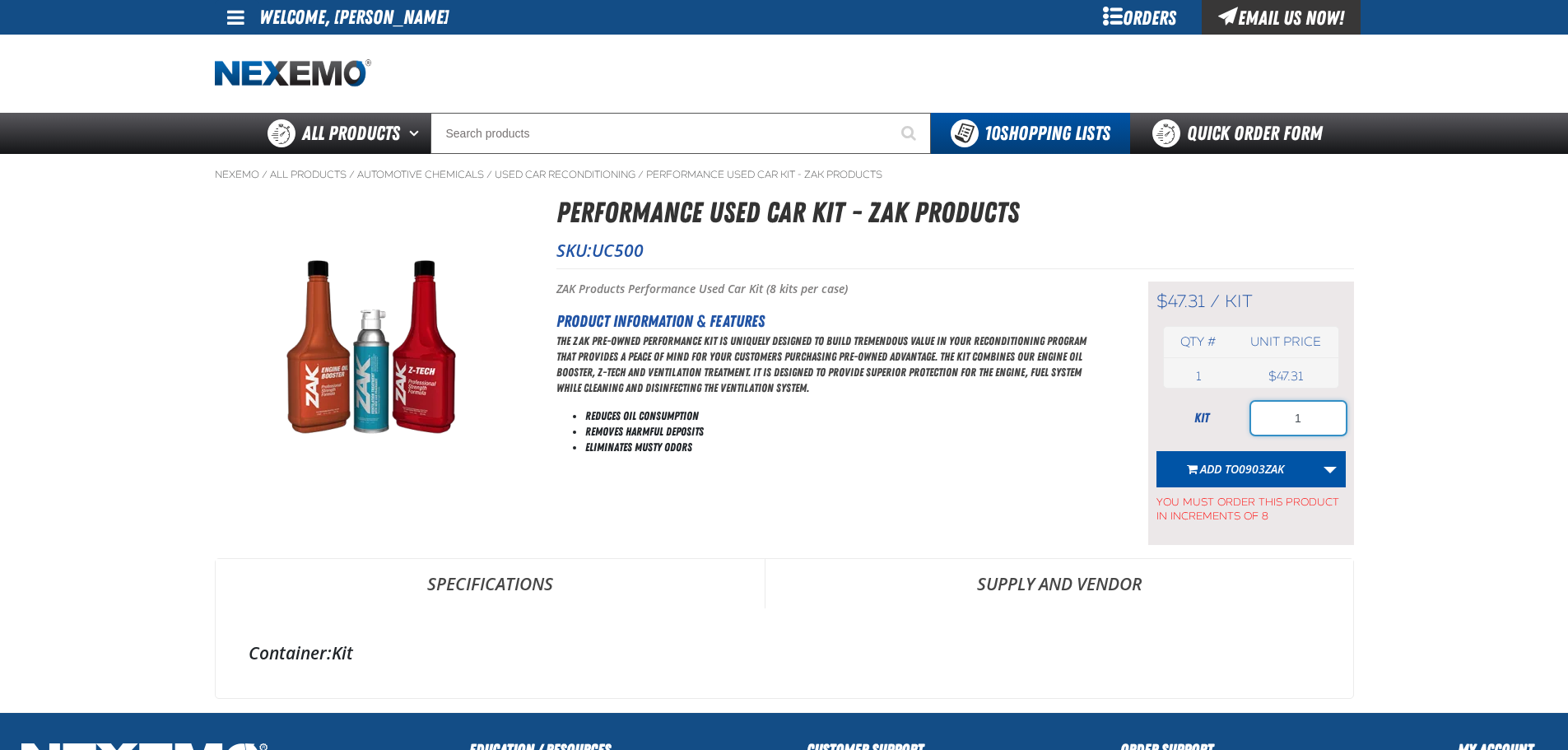
click at [1314, 417] on input "1" at bounding box center [1298, 418] width 95 height 33
click at [1239, 474] on span "0903ZAK" at bounding box center [1261, 468] width 45 height 15
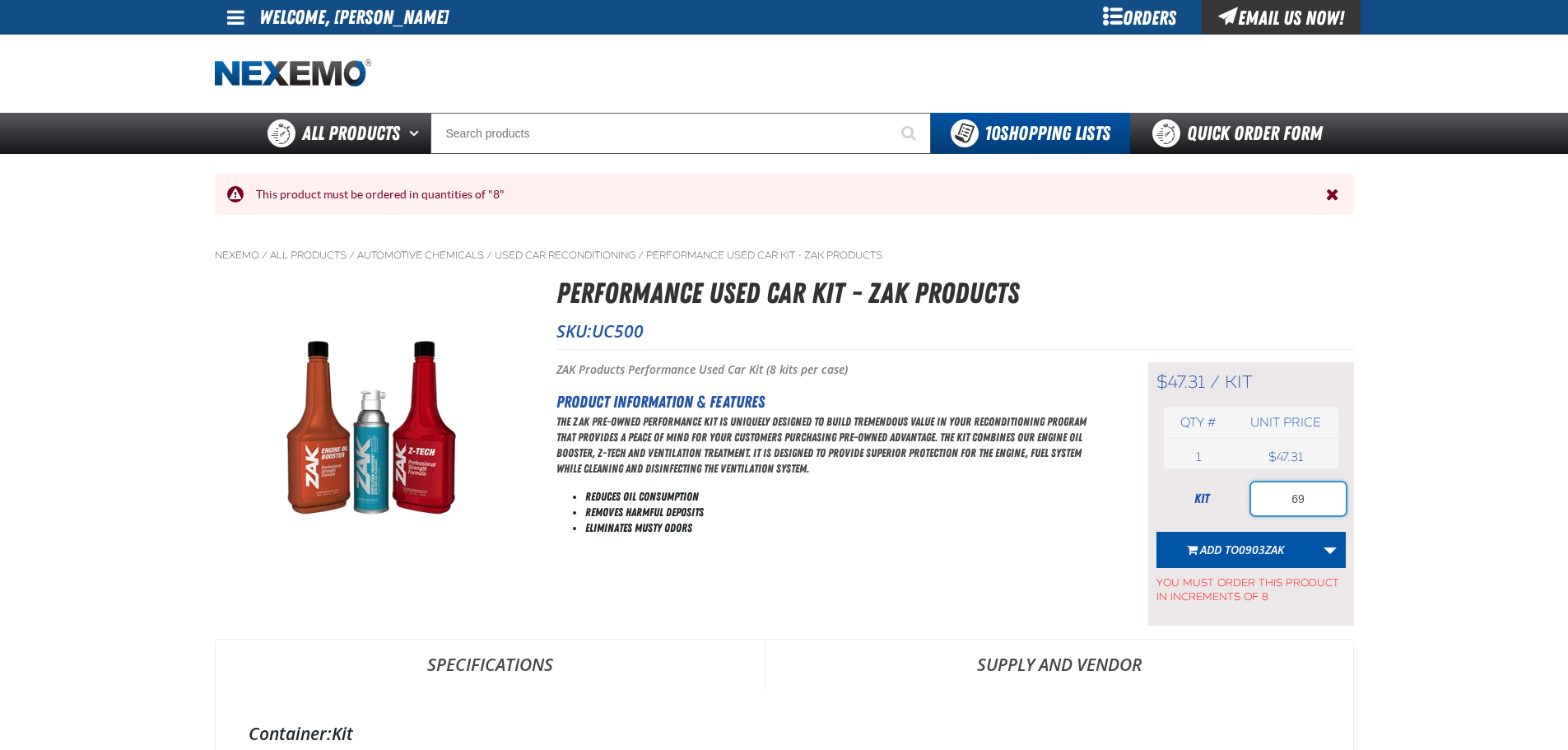
click at [1271, 499] on input "69" at bounding box center [1298, 499] width 95 height 33
click at [1273, 497] on input "69" at bounding box center [1298, 499] width 95 height 33
type input "72"
click at [1206, 560] on button "Add to 0903ZAK" at bounding box center [1236, 550] width 159 height 36
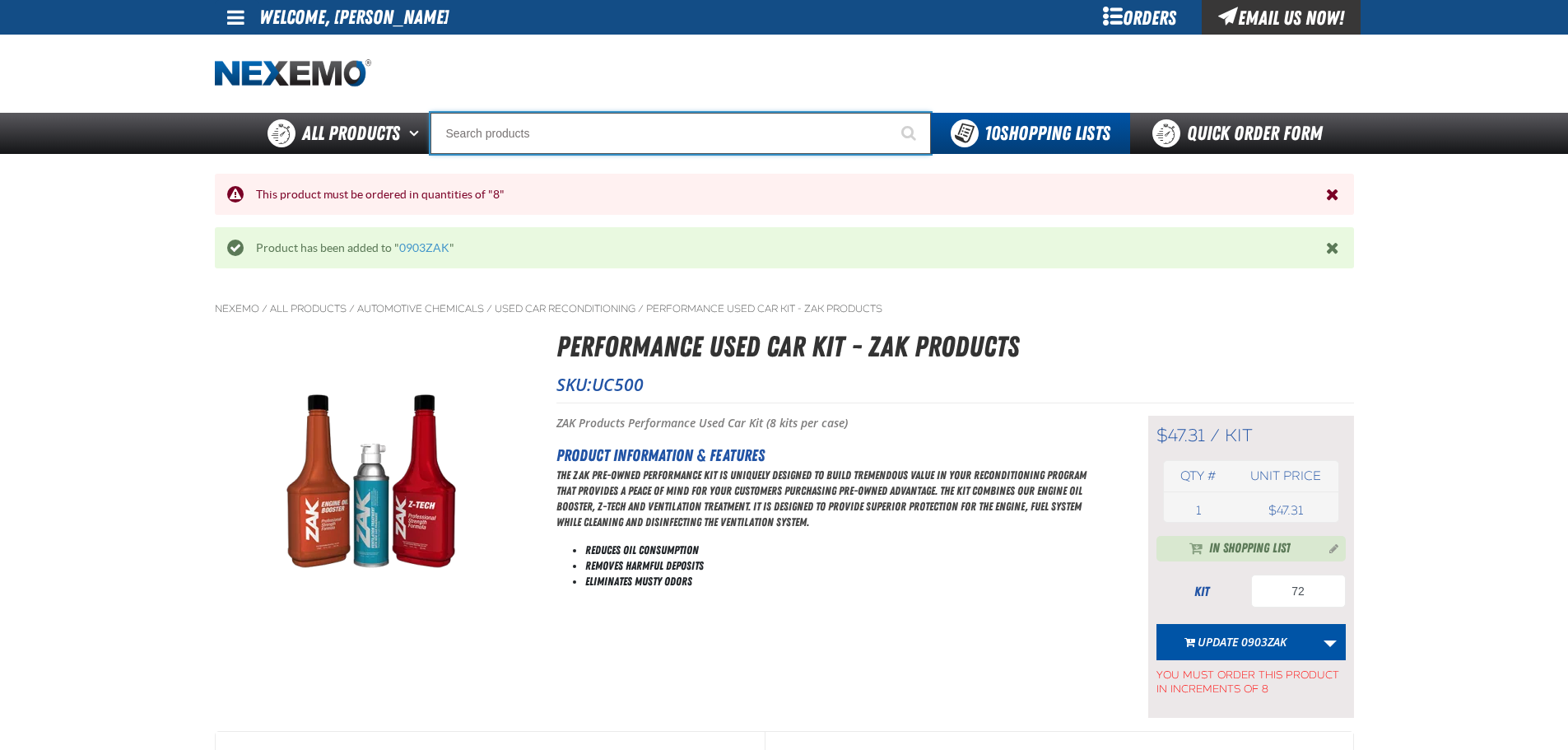
click at [522, 134] on input "Search" at bounding box center [681, 133] width 500 height 42
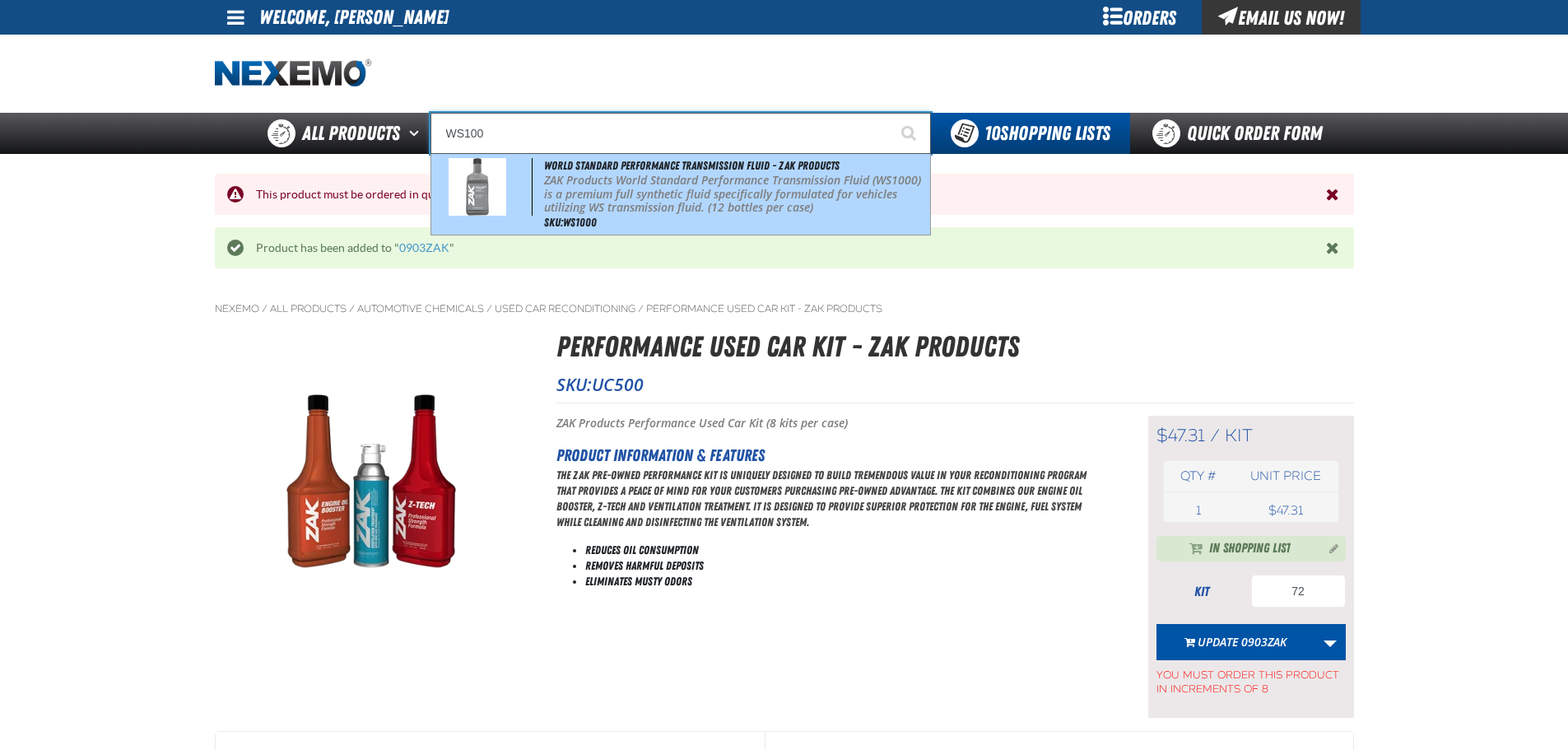
click at [594, 184] on p "ZAK Products World Standard Performance Transmission Fluid (WS1000) is a premiu…" at bounding box center [735, 194] width 382 height 42
type input "World Standard Performance Transmission Fluid - ZAK Products"
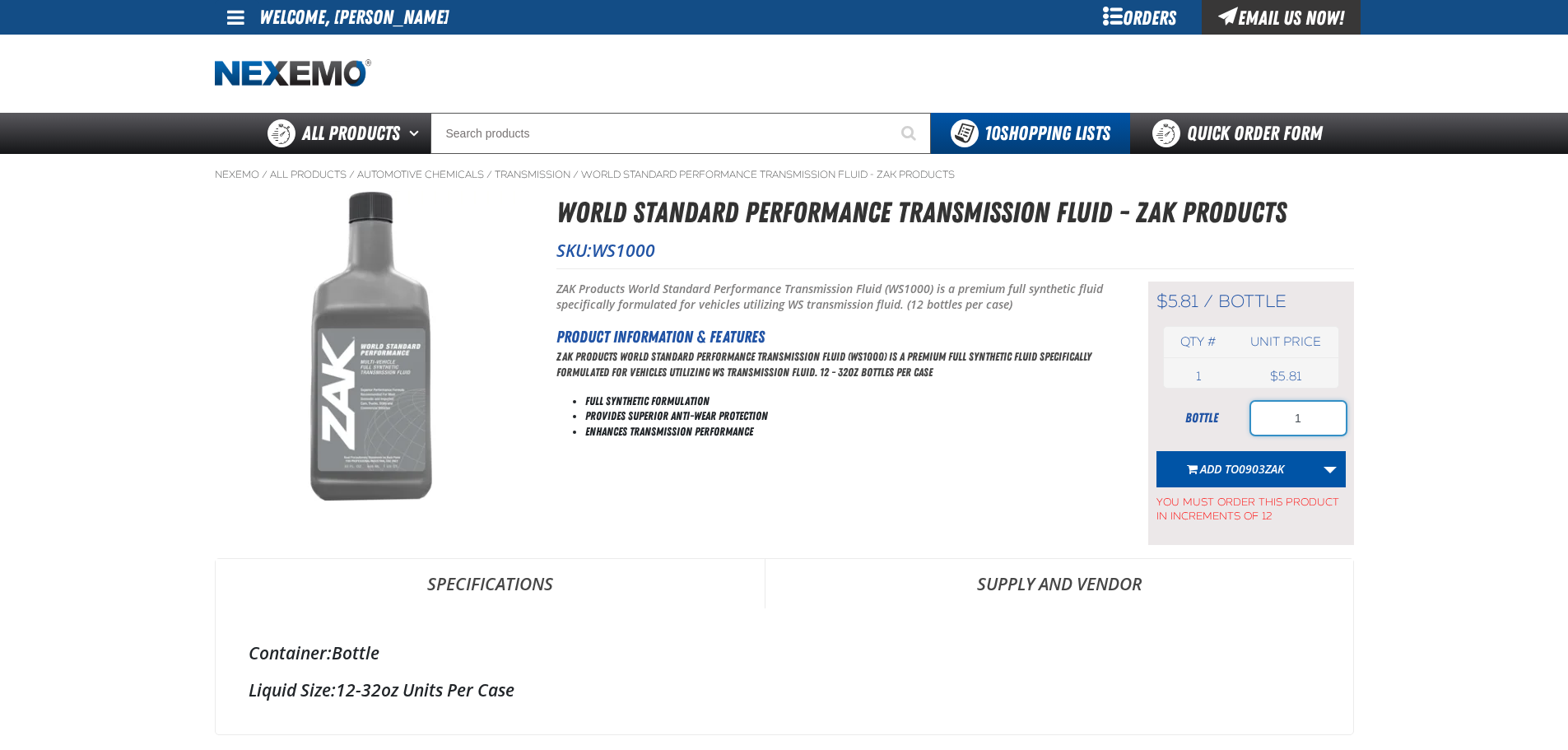
click at [1282, 408] on input "1" at bounding box center [1298, 418] width 95 height 33
type input "72"
click at [1229, 467] on span "Add to 0903ZAK" at bounding box center [1242, 468] width 84 height 15
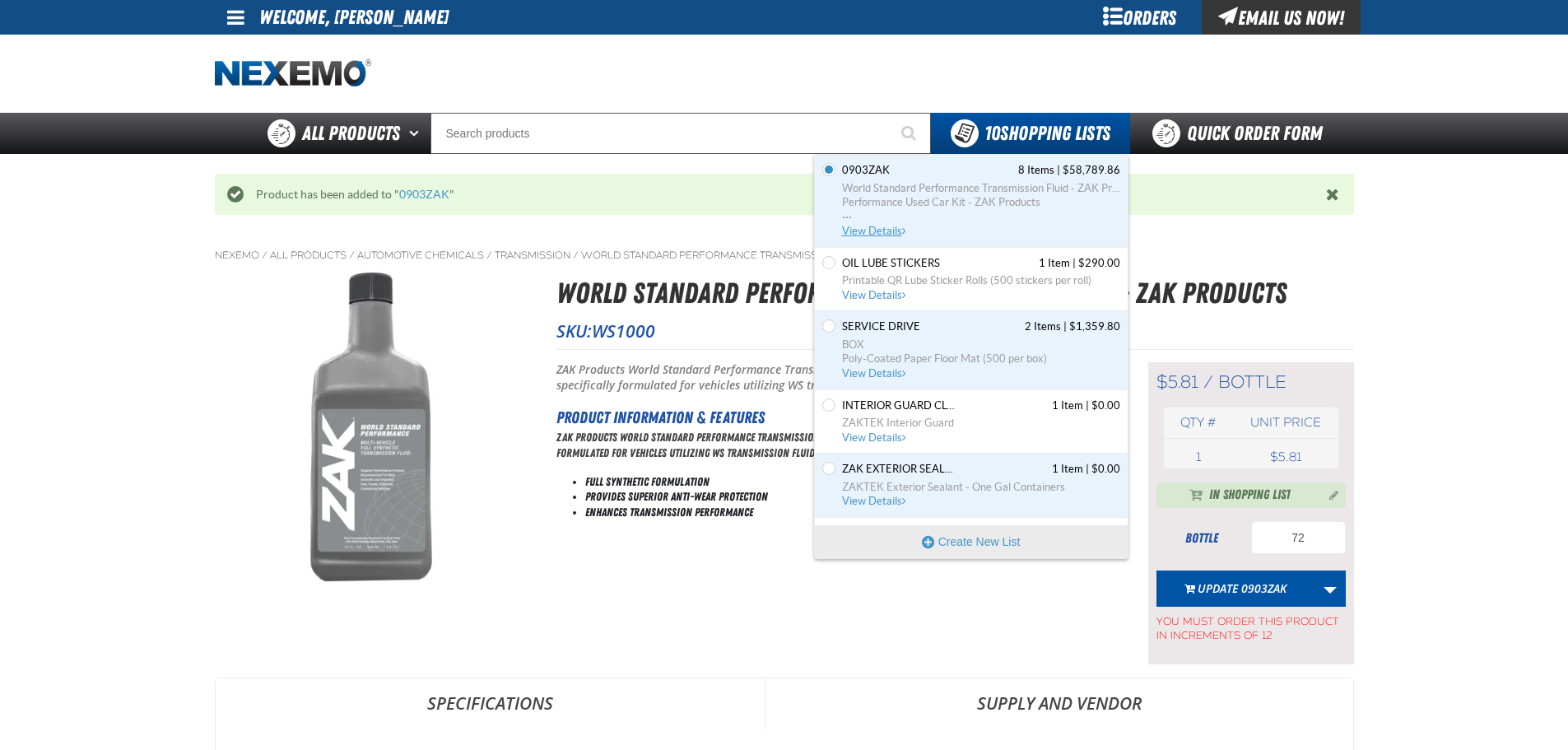
click at [883, 231] on span "View Details" at bounding box center [875, 231] width 67 height 13
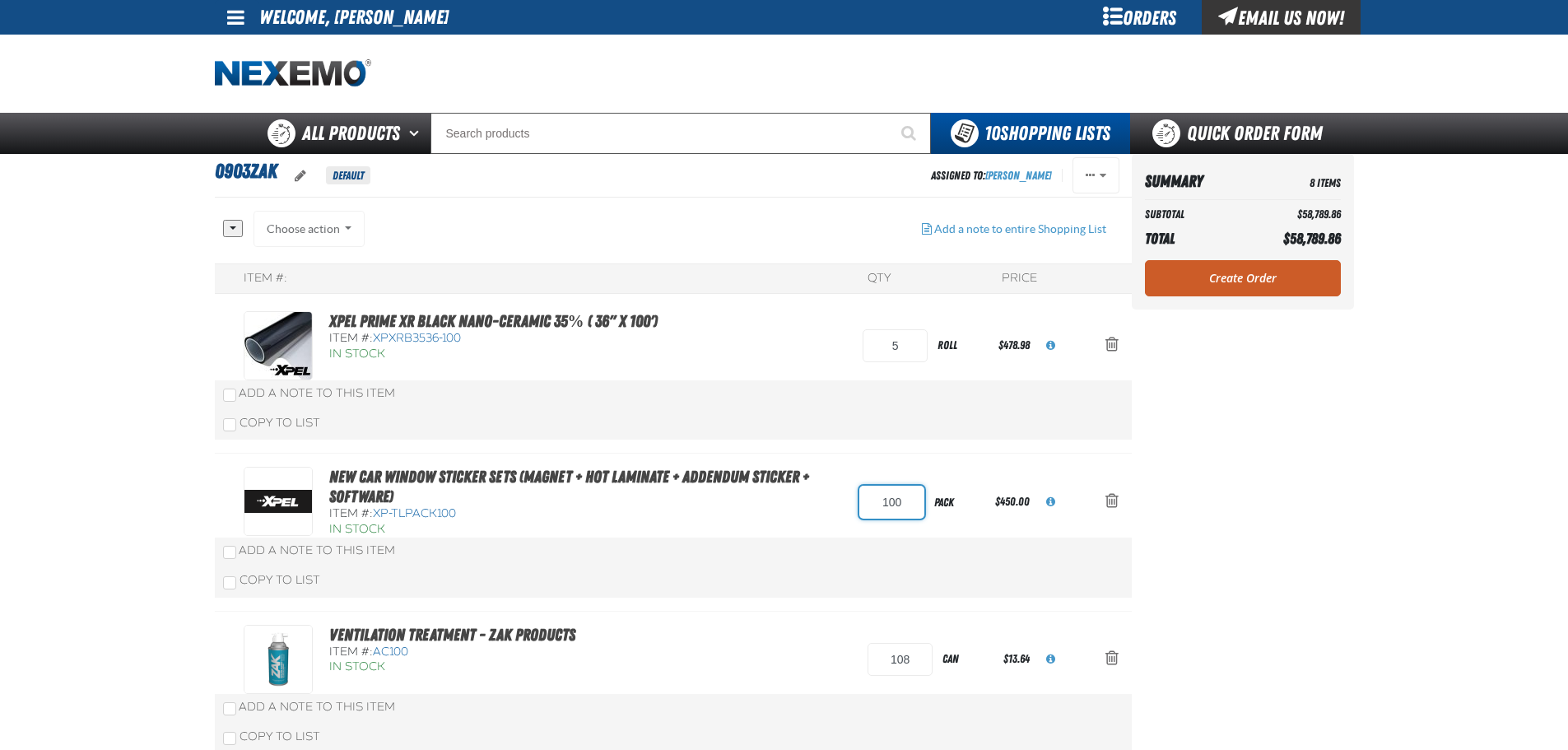
click at [880, 501] on input "100" at bounding box center [891, 502] width 65 height 33
type input "1"
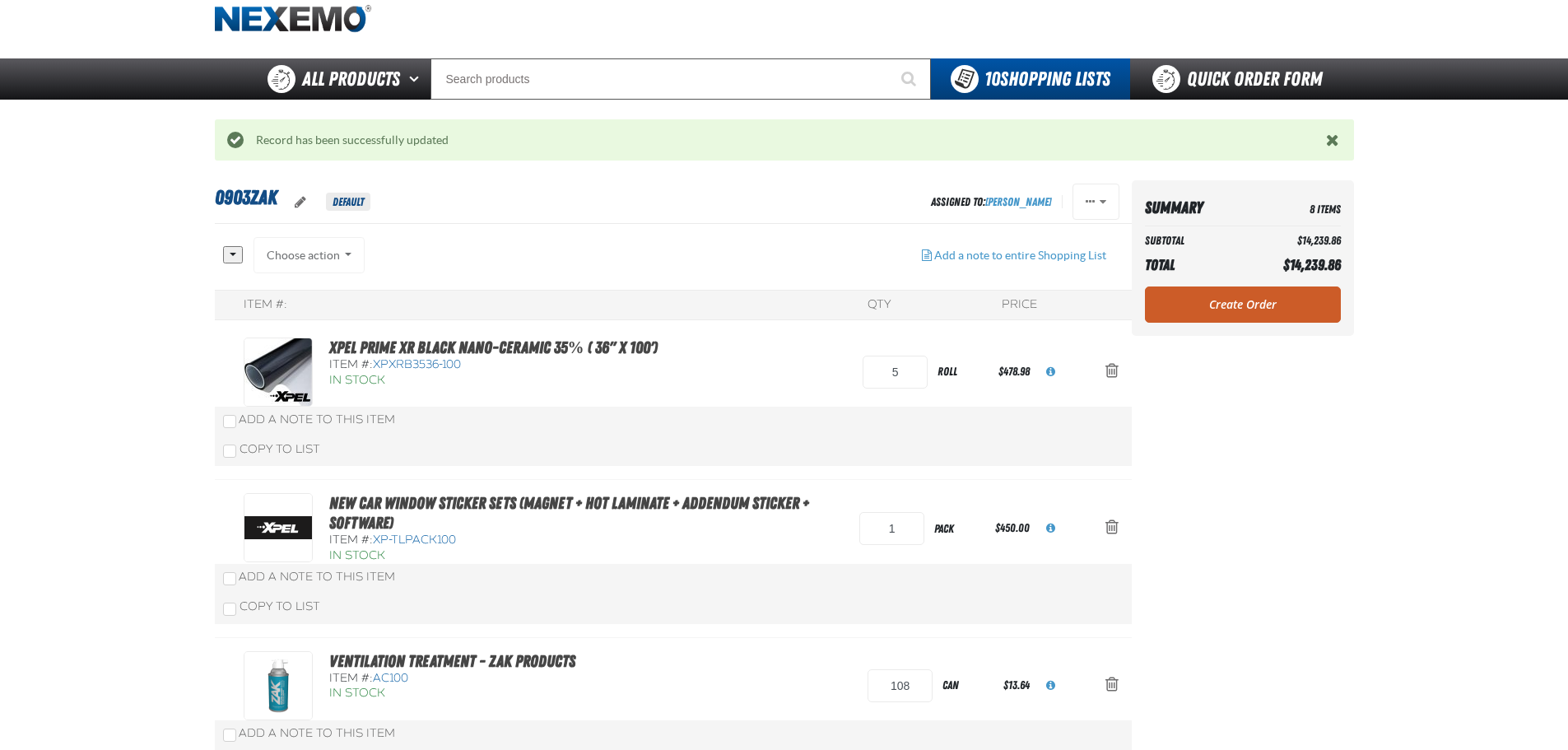
scroll to position [82, 0]
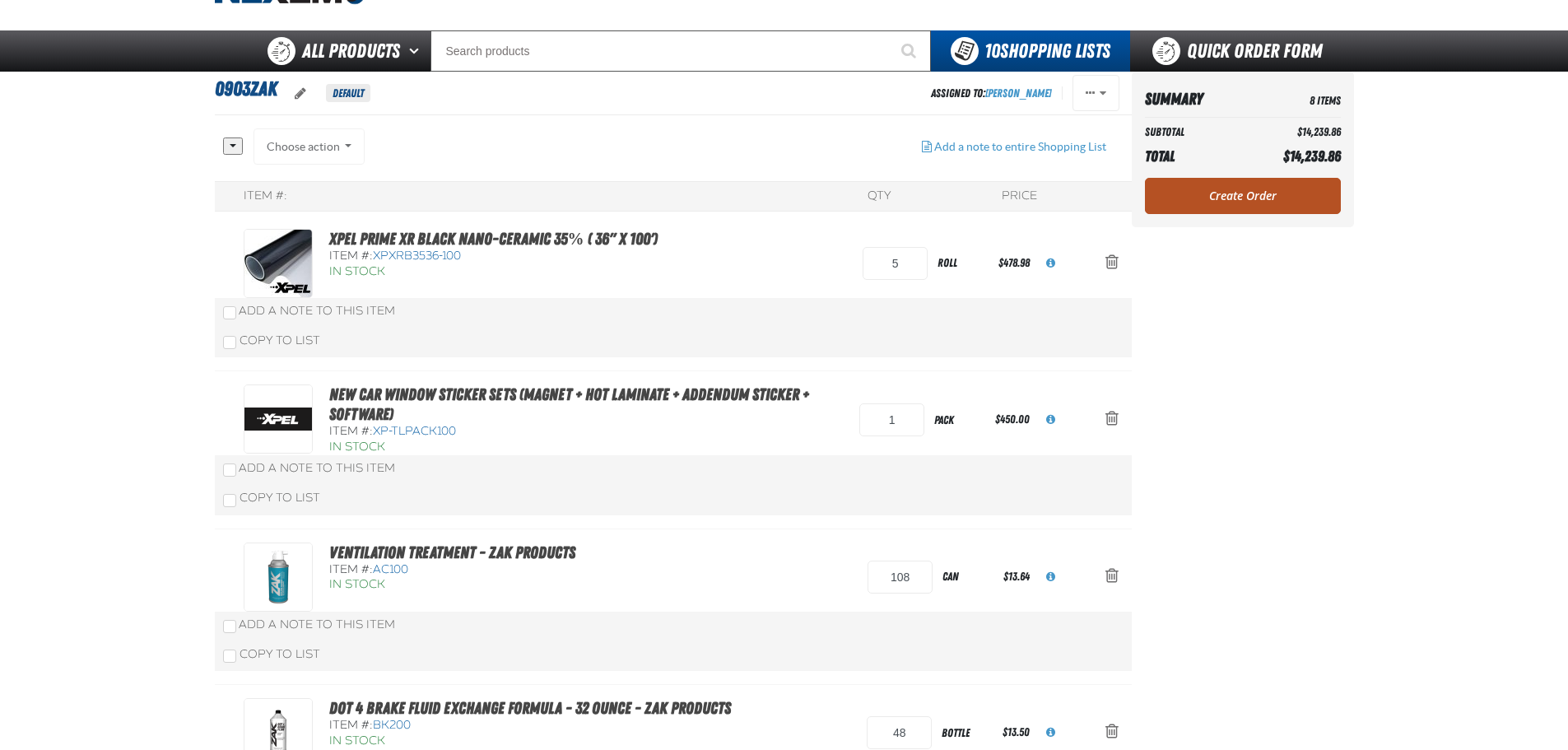
click at [1242, 190] on link "Create Order" at bounding box center [1242, 196] width 196 height 36
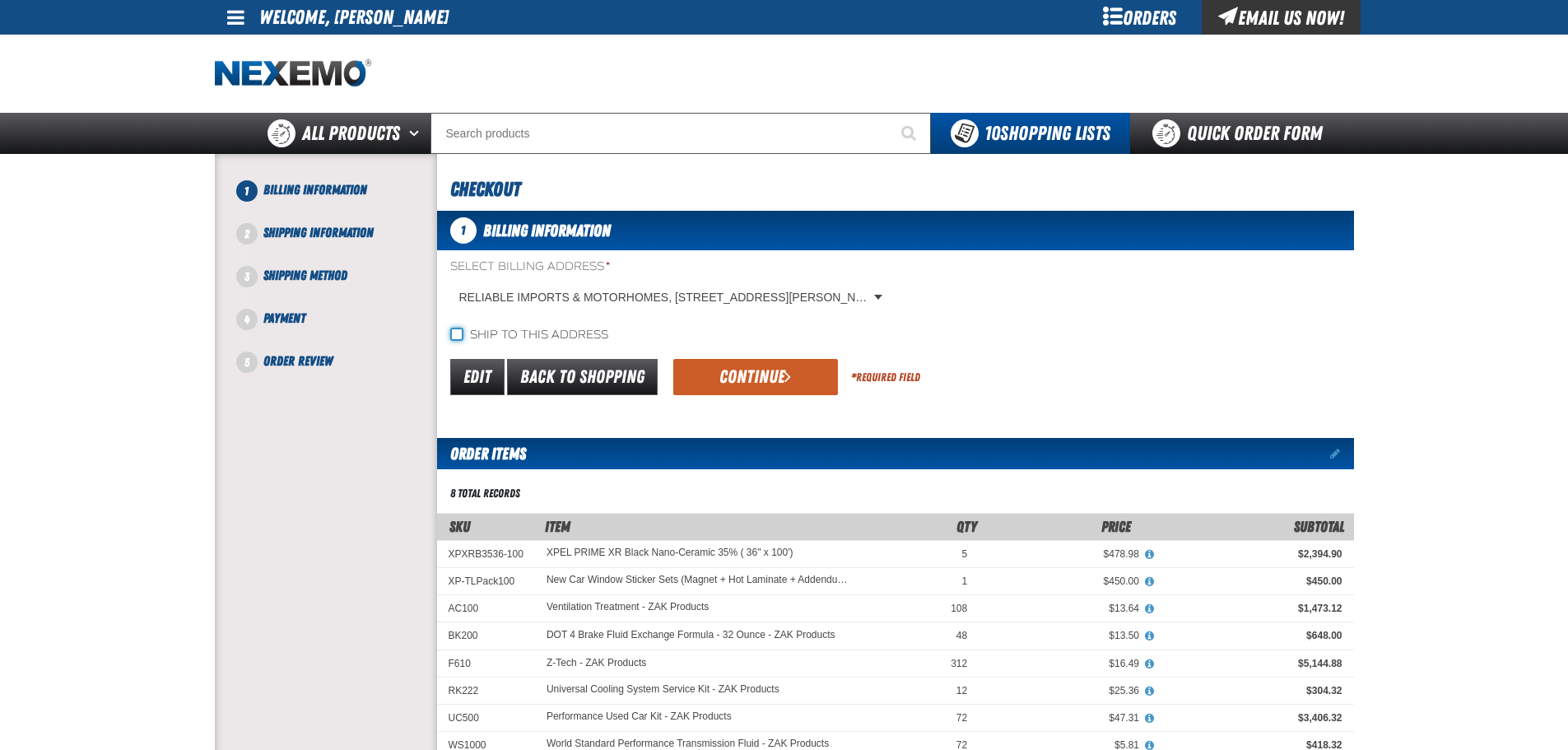
click at [458, 339] on input "Ship to this address" at bounding box center [457, 334] width 14 height 14
checkbox input "true"
click at [711, 392] on button "Continue" at bounding box center [756, 377] width 165 height 36
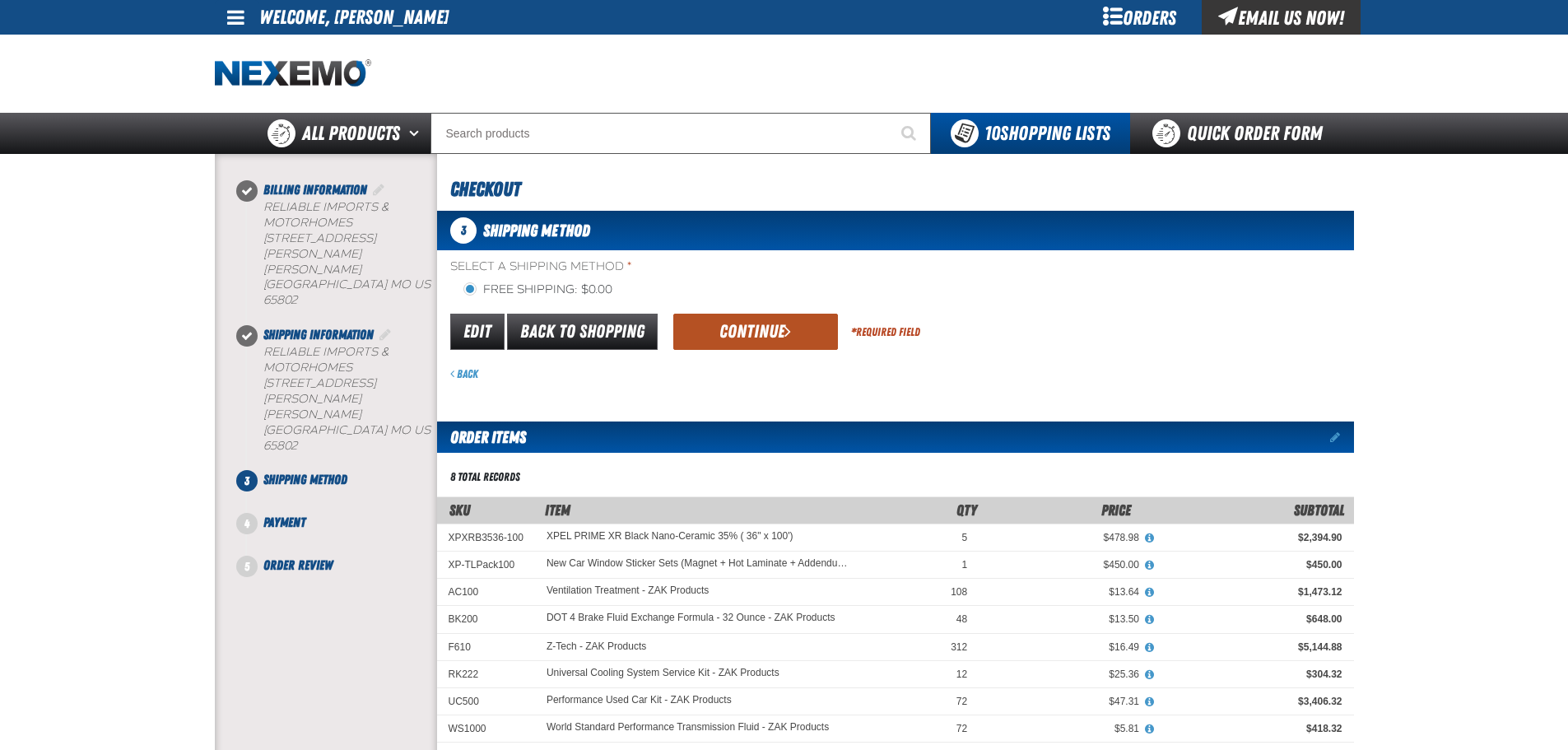
click at [732, 341] on button "Continue" at bounding box center [756, 332] width 165 height 36
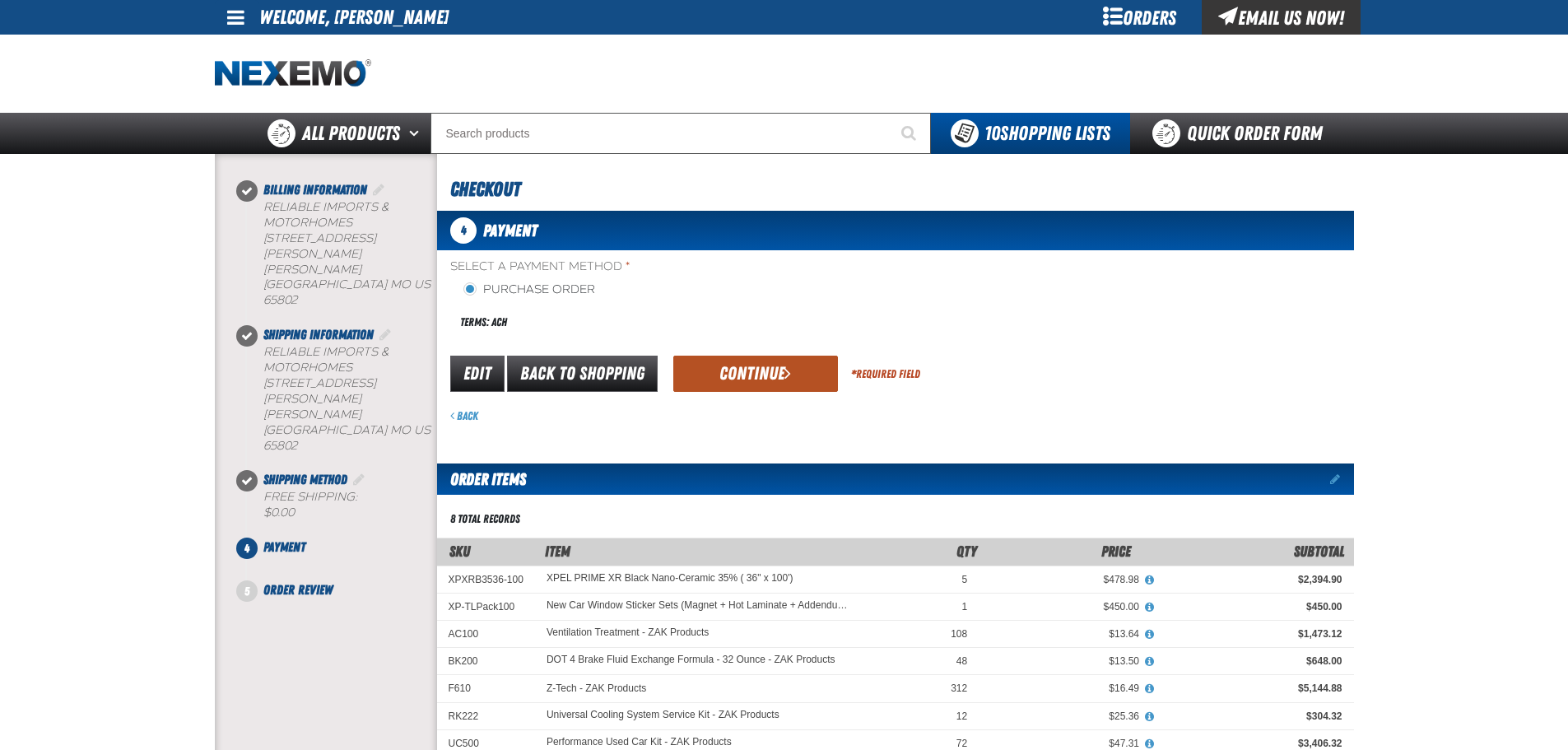
click at [723, 356] on button "Continue" at bounding box center [756, 373] width 165 height 36
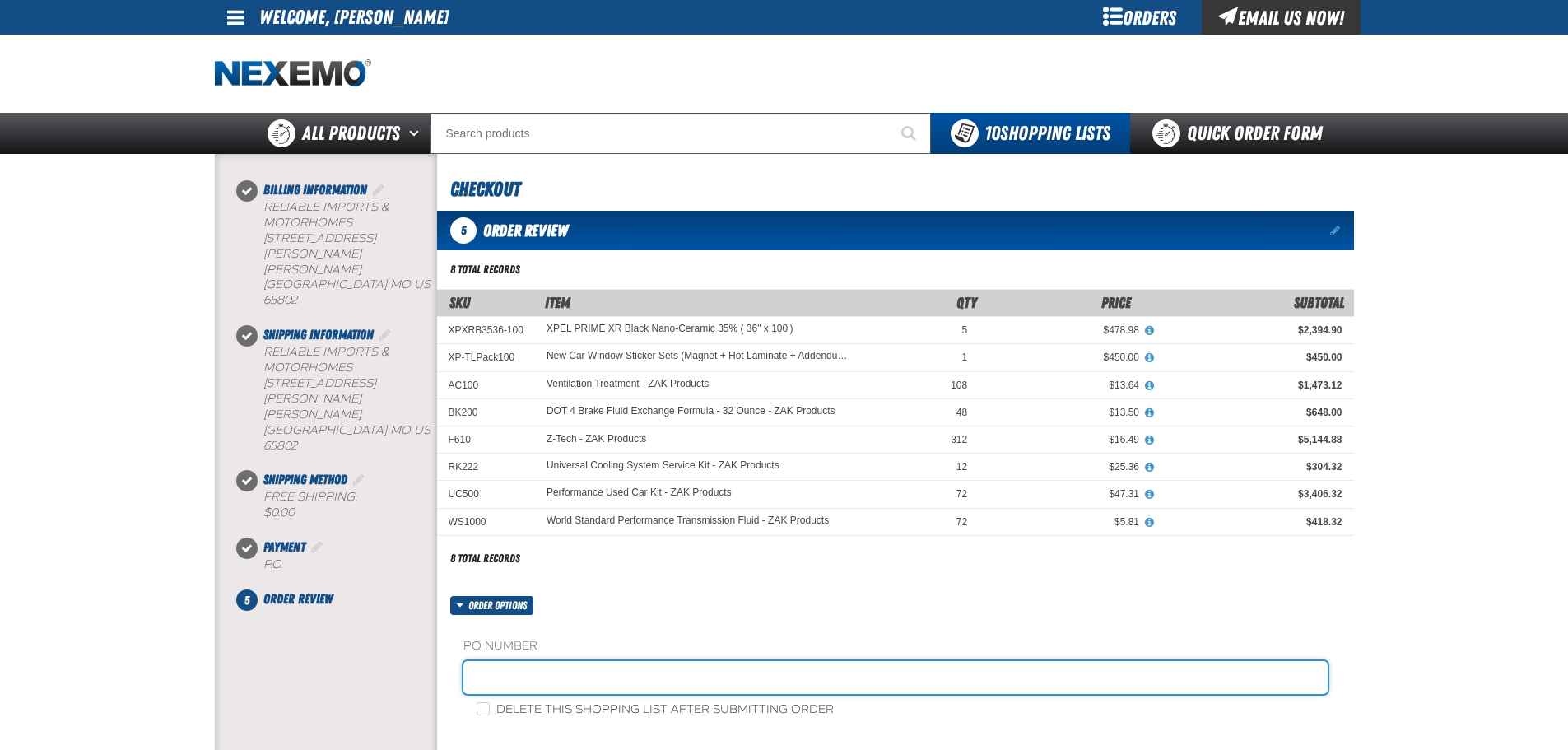
drag, startPoint x: 479, startPoint y: 688, endPoint x: 479, endPoint y: 679, distance: 9.0
click at [479, 679] on input "text" at bounding box center [895, 677] width 864 height 33
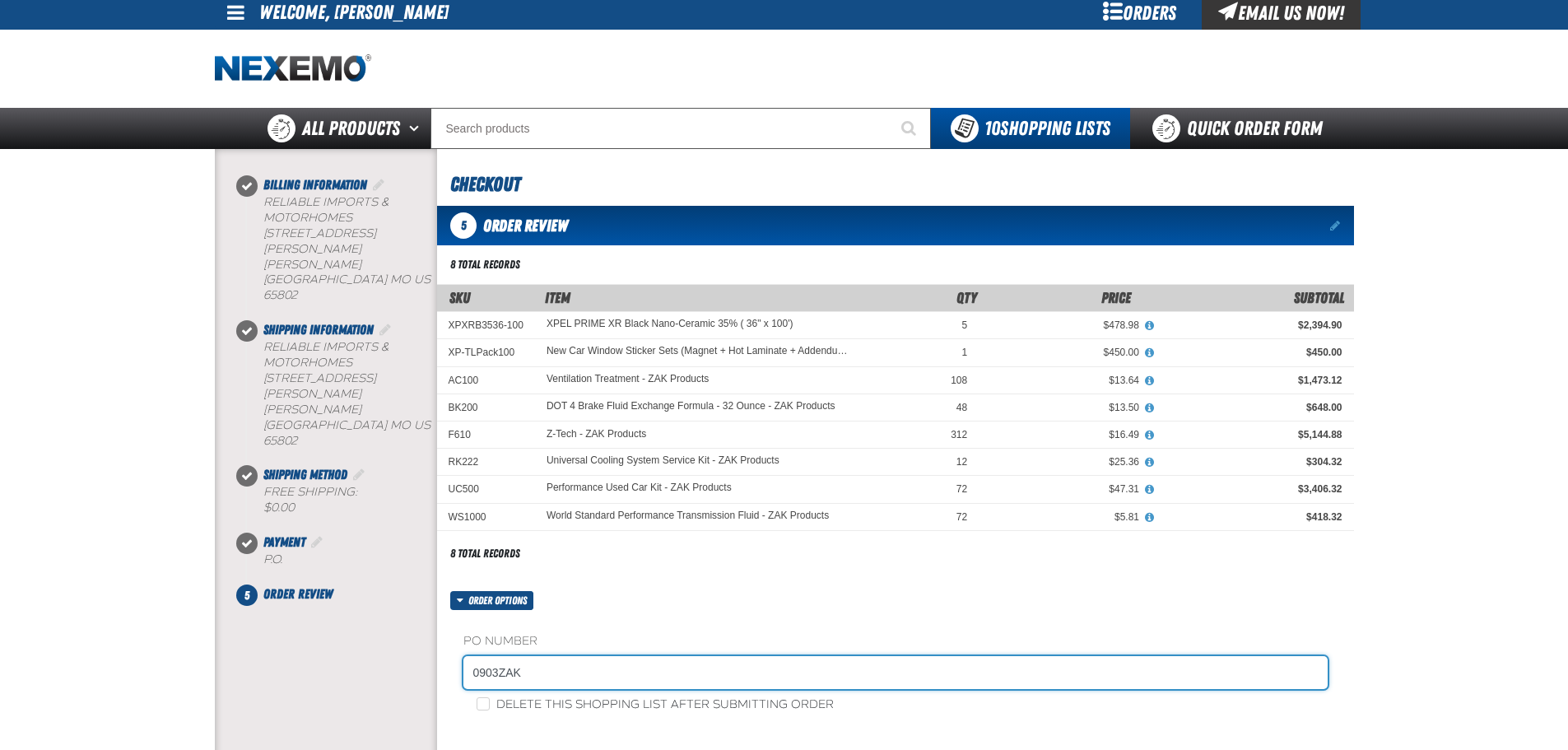
scroll to position [247, 0]
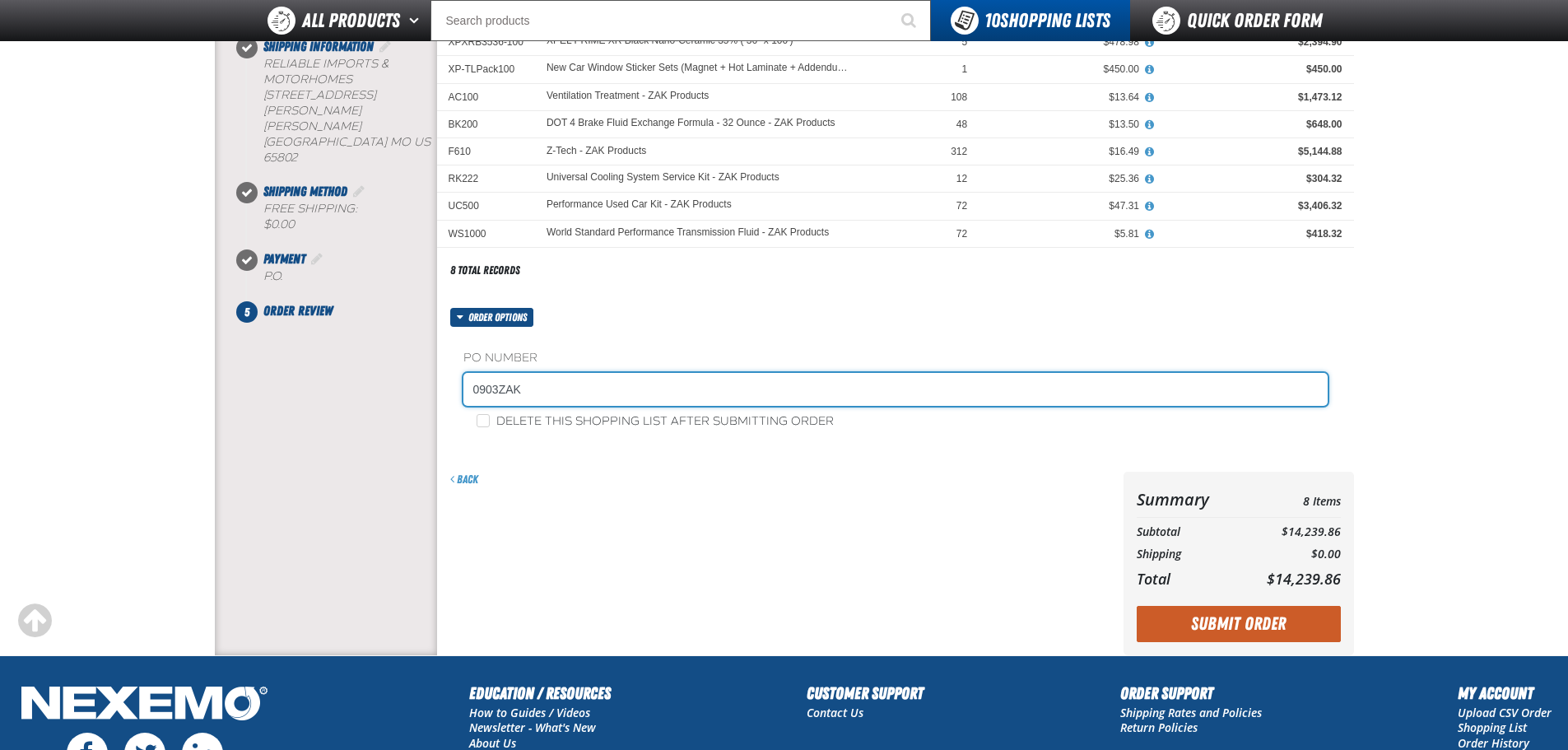
type input "0903ZAK"
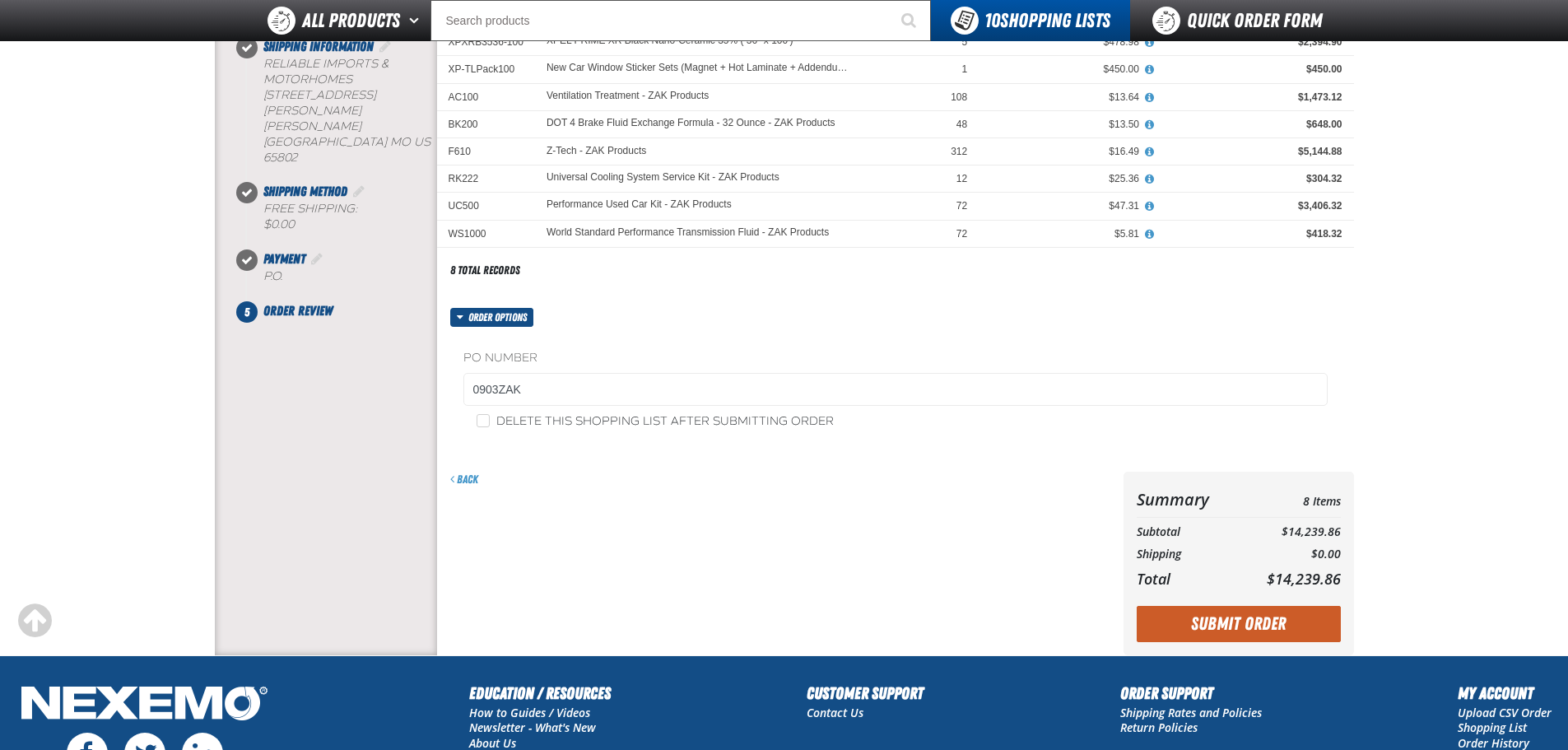
click at [488, 414] on label "Delete this shopping list after submitting order" at bounding box center [655, 422] width 357 height 15
click at [488, 414] on input "Delete this shopping list after submitting order" at bounding box center [483, 421] width 14 height 14
checkbox input "true"
click at [1180, 637] on button "Submit Order" at bounding box center [1238, 624] width 204 height 36
